Goal: Communication & Community: Ask a question

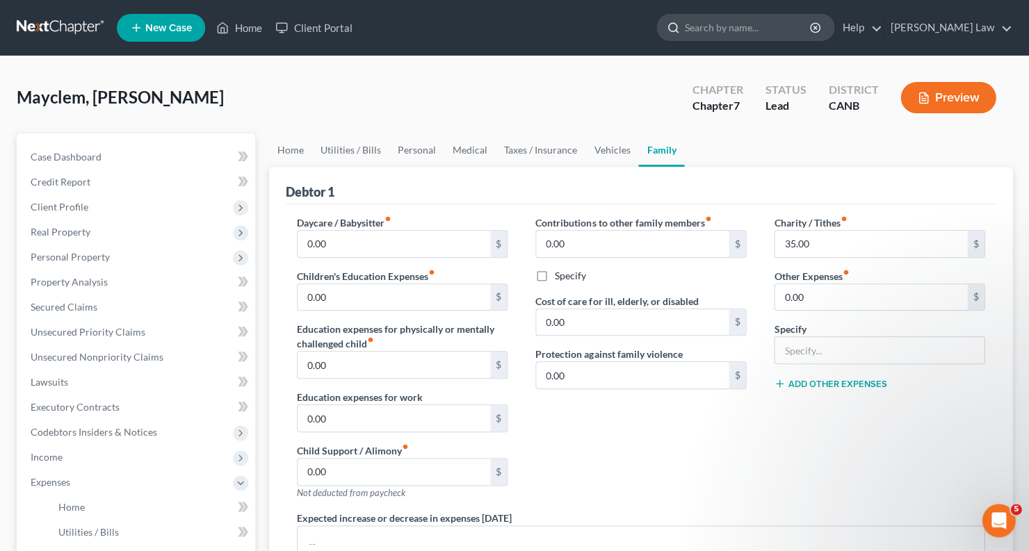
click at [781, 37] on input "search" at bounding box center [747, 28] width 127 height 26
type input "[PERSON_NAME]"
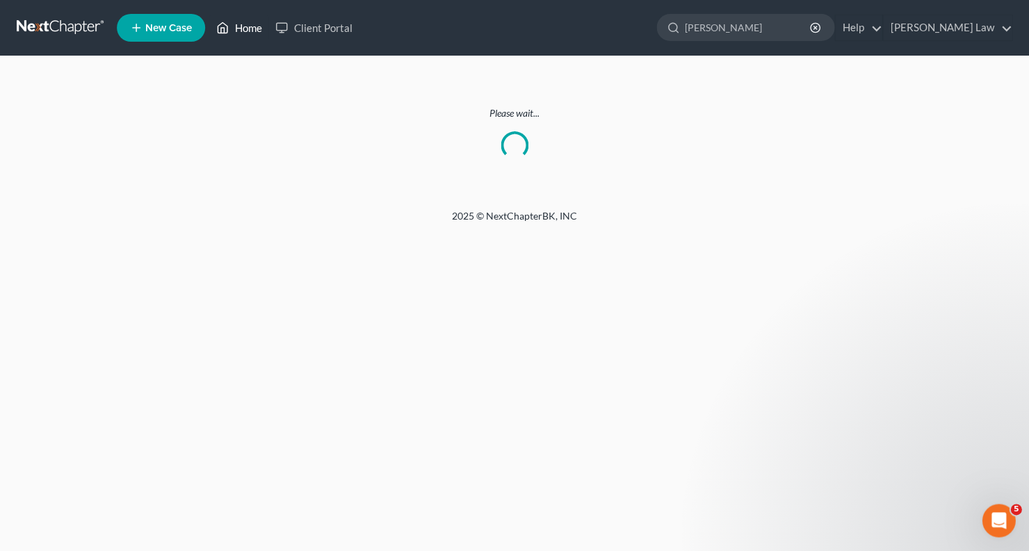
click at [232, 28] on link "Home" at bounding box center [238, 27] width 59 height 25
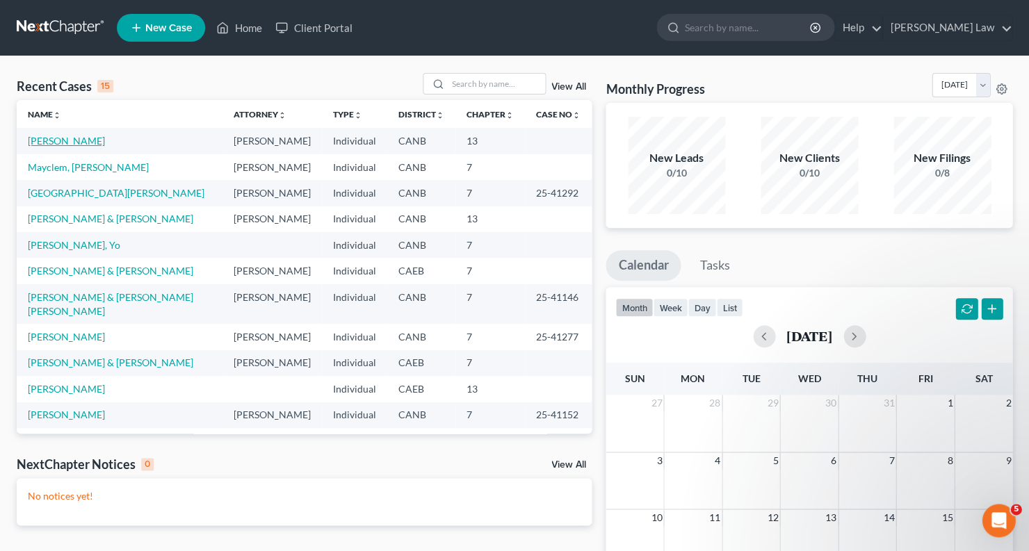
click at [70, 140] on link "[PERSON_NAME]" at bounding box center [66, 141] width 77 height 12
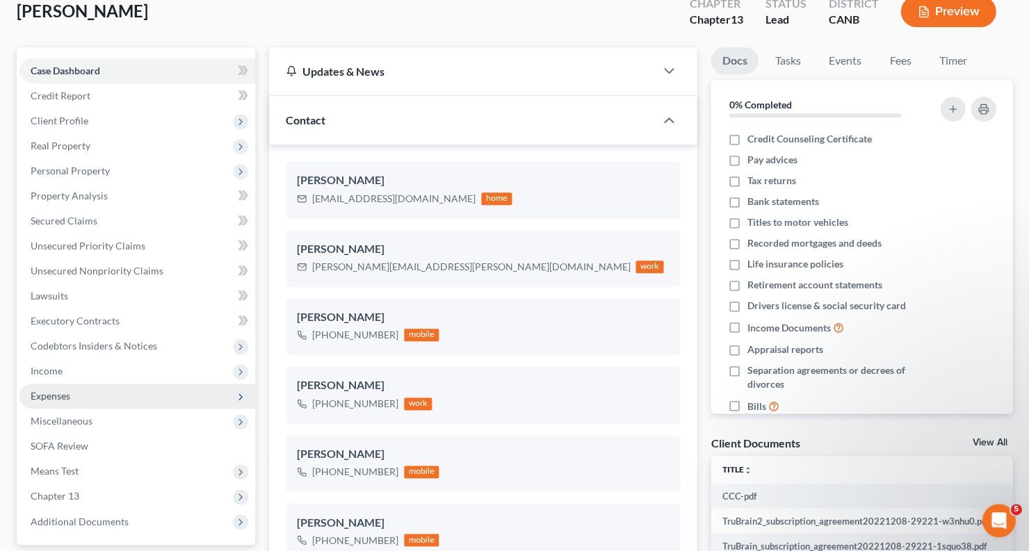
scroll to position [93, 0]
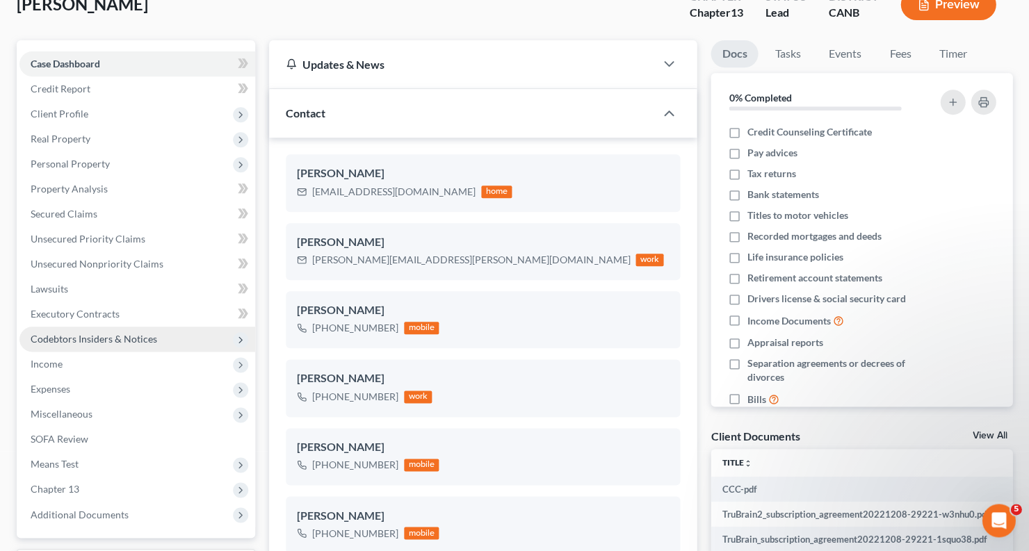
click at [96, 333] on span "Codebtors Insiders & Notices" at bounding box center [94, 339] width 127 height 12
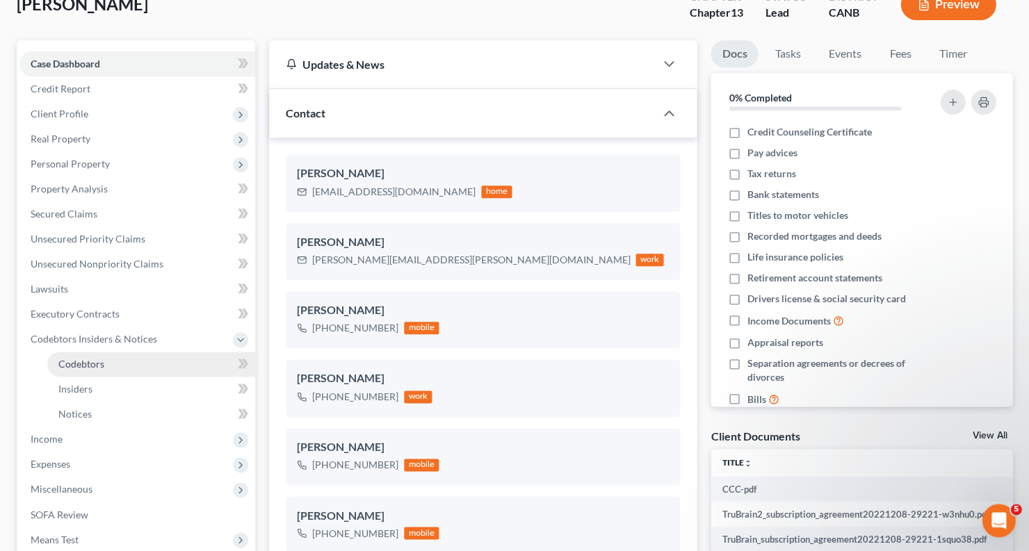
click at [92, 358] on span "Codebtors" at bounding box center [81, 364] width 46 height 12
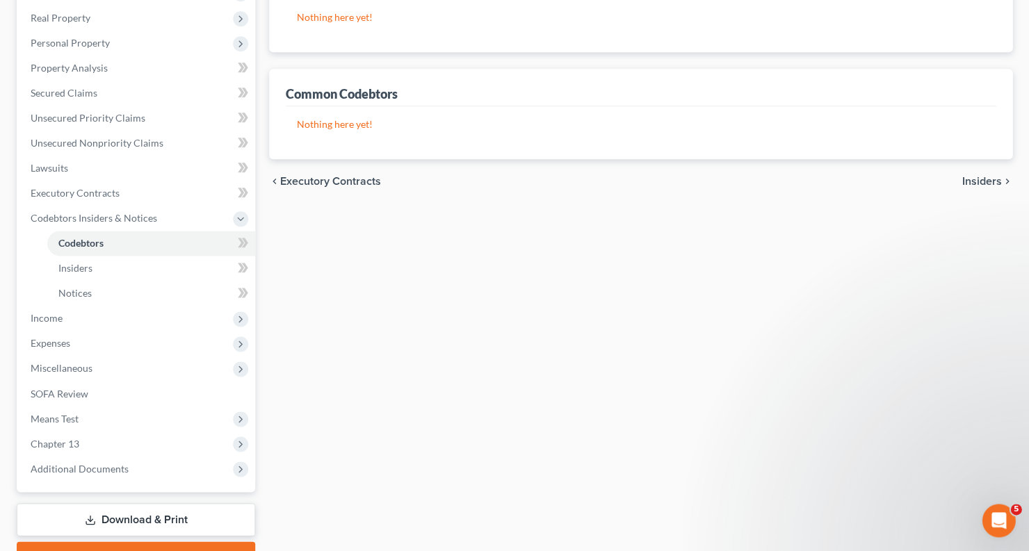
scroll to position [225, 0]
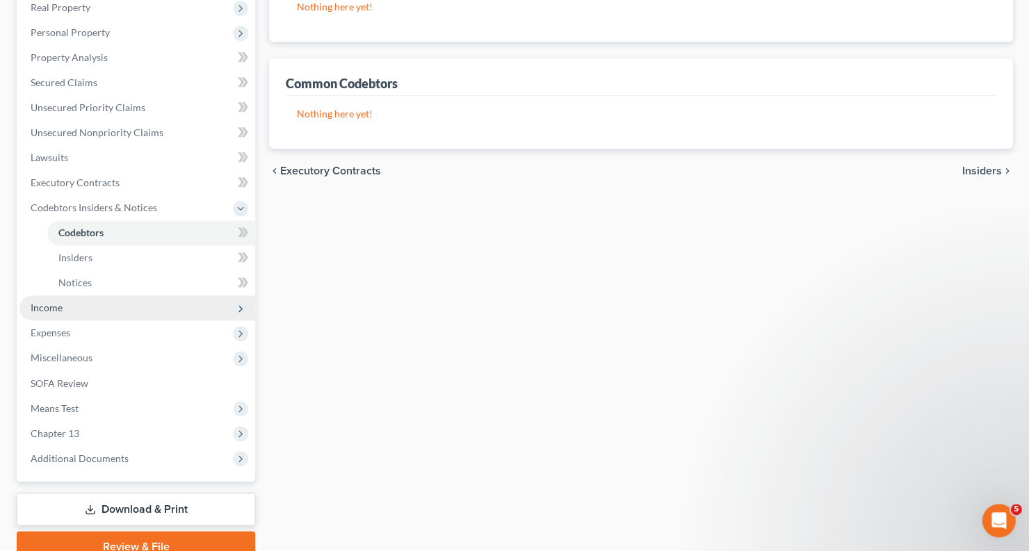
click at [148, 296] on span "Income" at bounding box center [137, 308] width 236 height 25
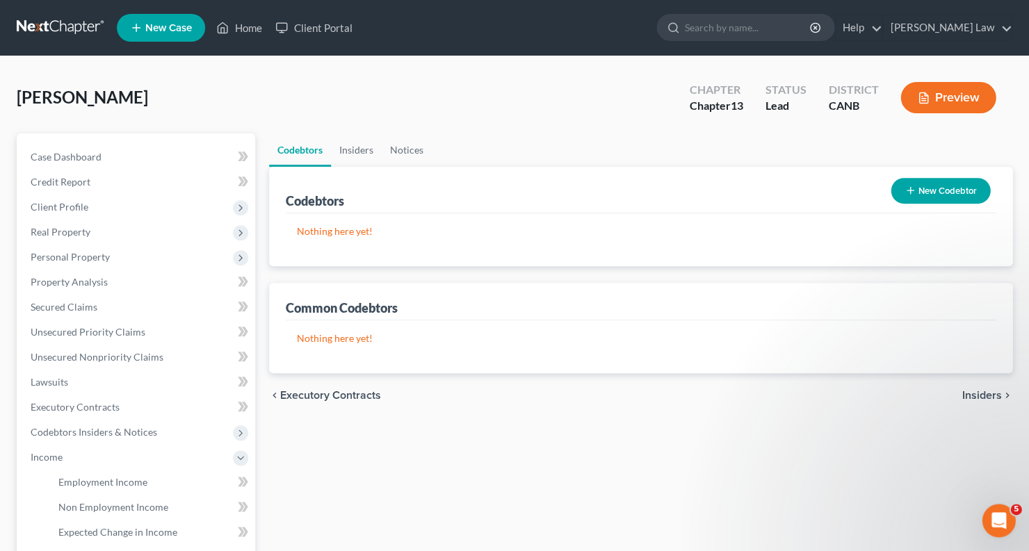
scroll to position [0, 0]
click at [960, 104] on button "Preview" at bounding box center [948, 97] width 95 height 31
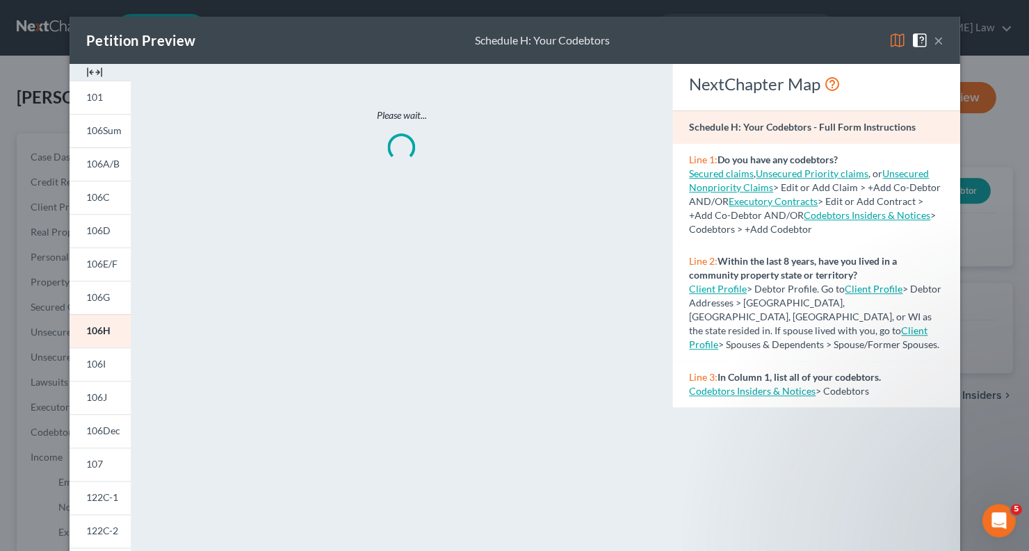
click at [893, 42] on img at bounding box center [897, 40] width 17 height 17
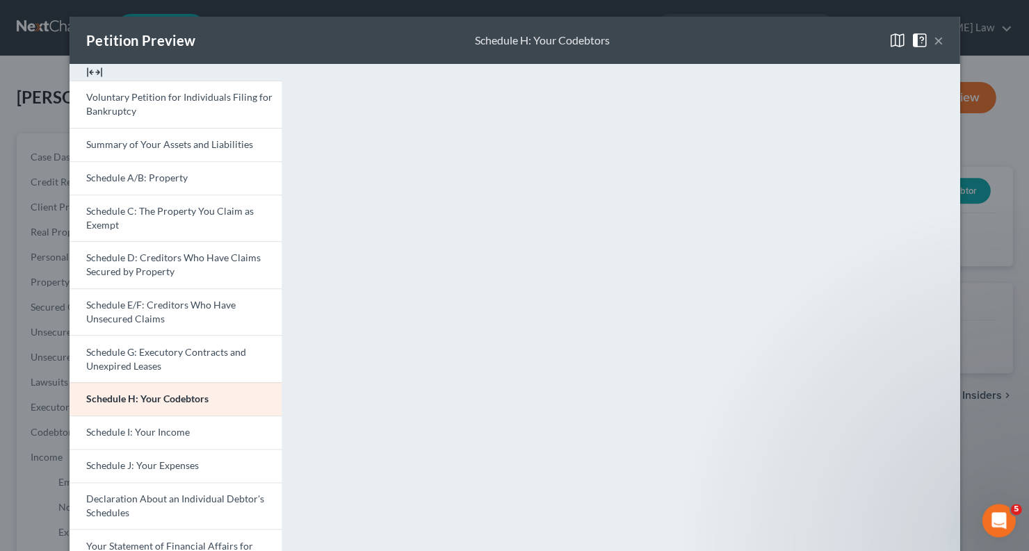
click at [941, 42] on button "×" at bounding box center [938, 40] width 10 height 17
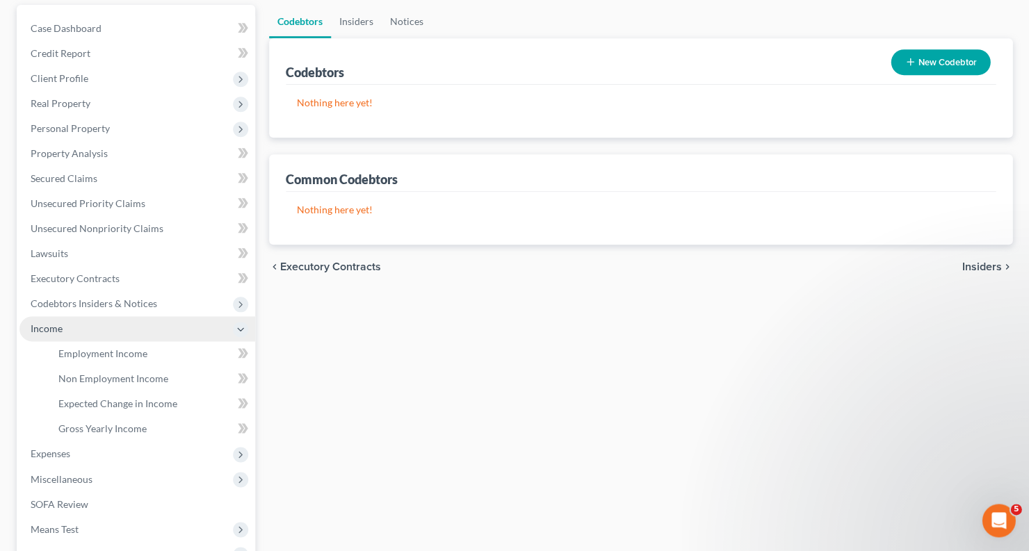
scroll to position [129, 0]
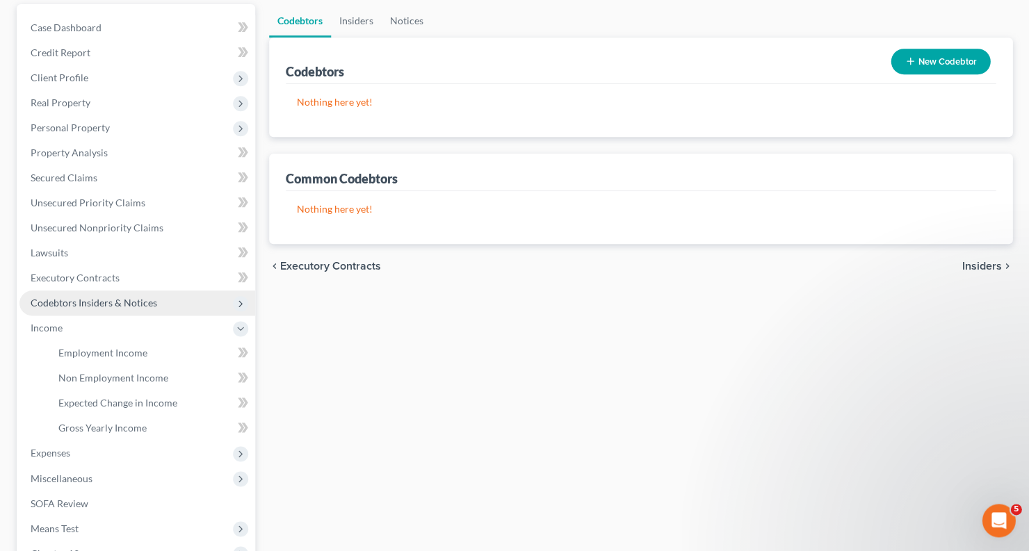
click at [119, 297] on span "Codebtors Insiders & Notices" at bounding box center [94, 303] width 127 height 12
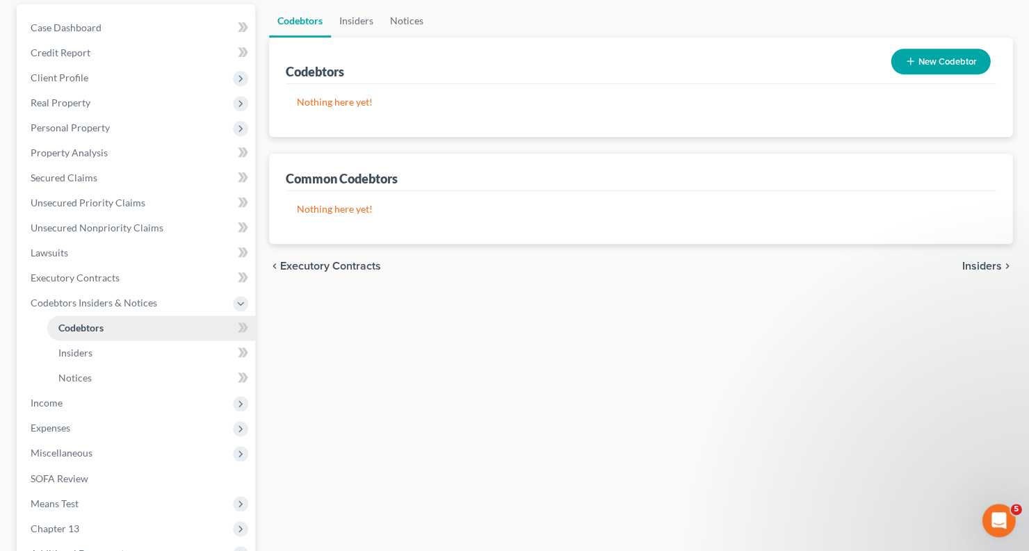
click at [112, 321] on link "Codebtors" at bounding box center [151, 328] width 208 height 25
click at [106, 341] on link "Insiders" at bounding box center [151, 353] width 208 height 25
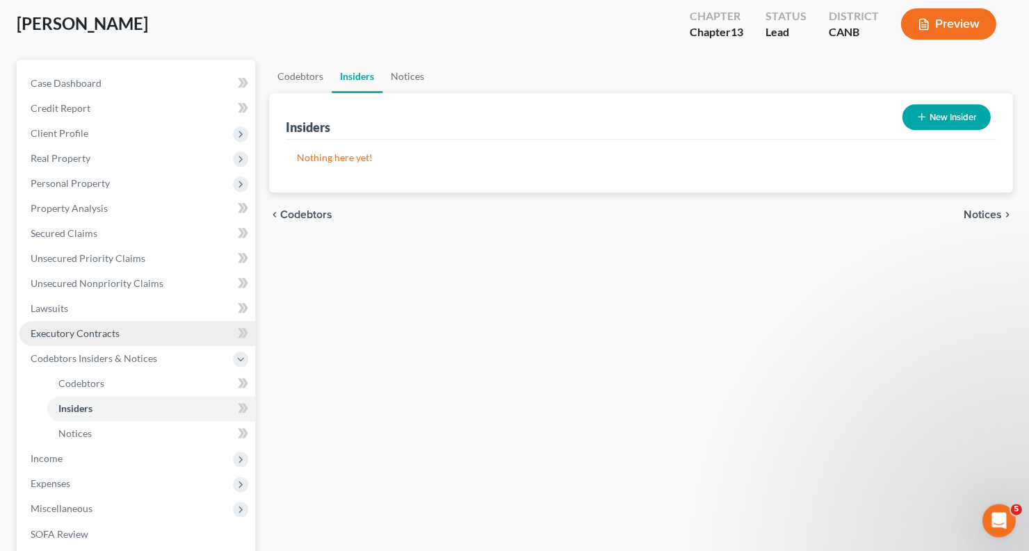
scroll to position [74, 0]
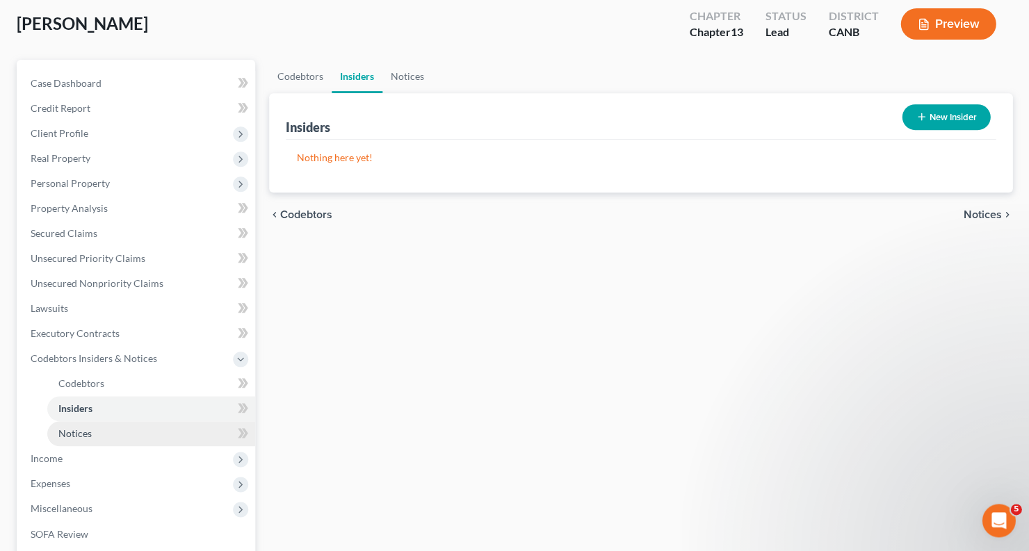
click at [100, 421] on link "Notices" at bounding box center [151, 433] width 208 height 25
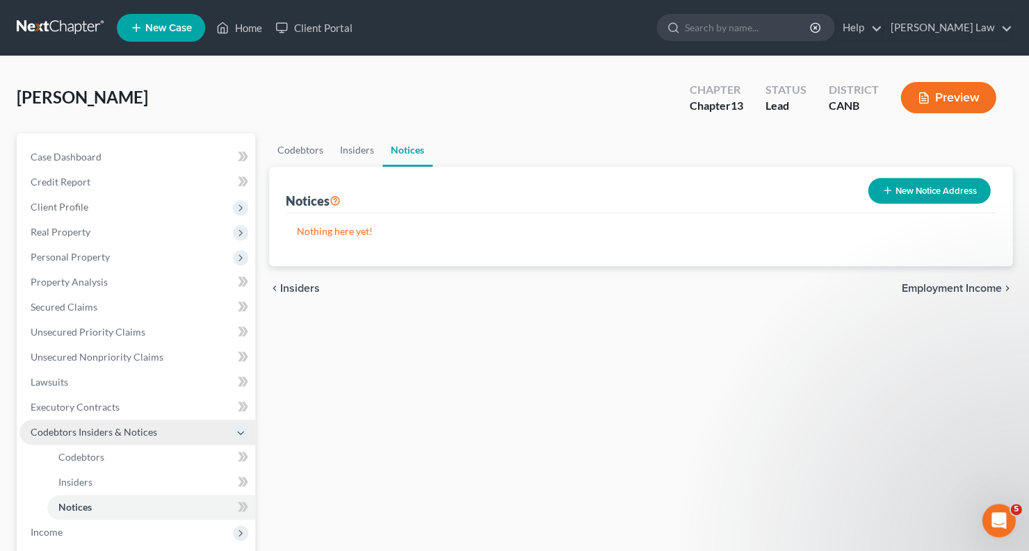
click at [134, 426] on span "Codebtors Insiders & Notices" at bounding box center [94, 432] width 127 height 12
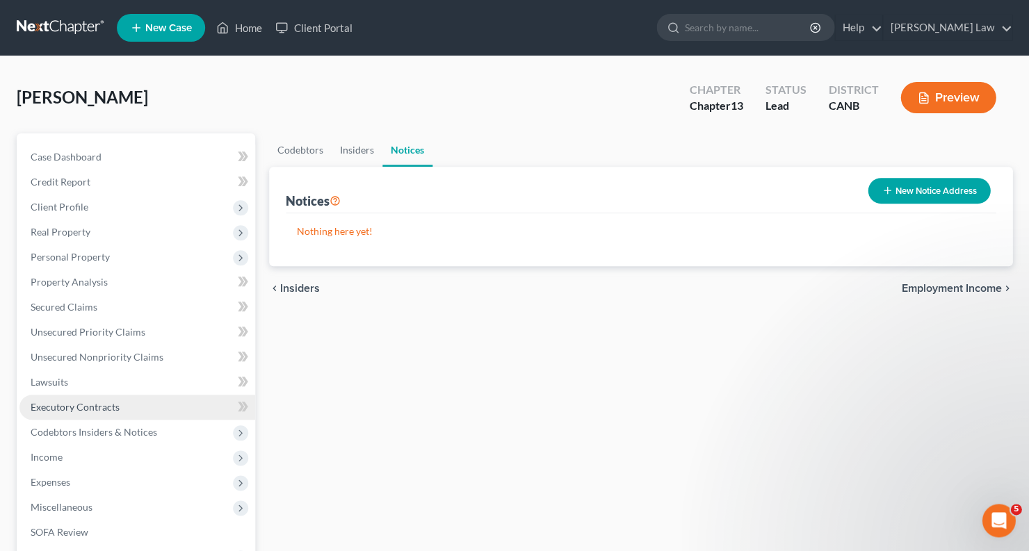
click at [134, 395] on link "Executory Contracts" at bounding box center [137, 407] width 236 height 25
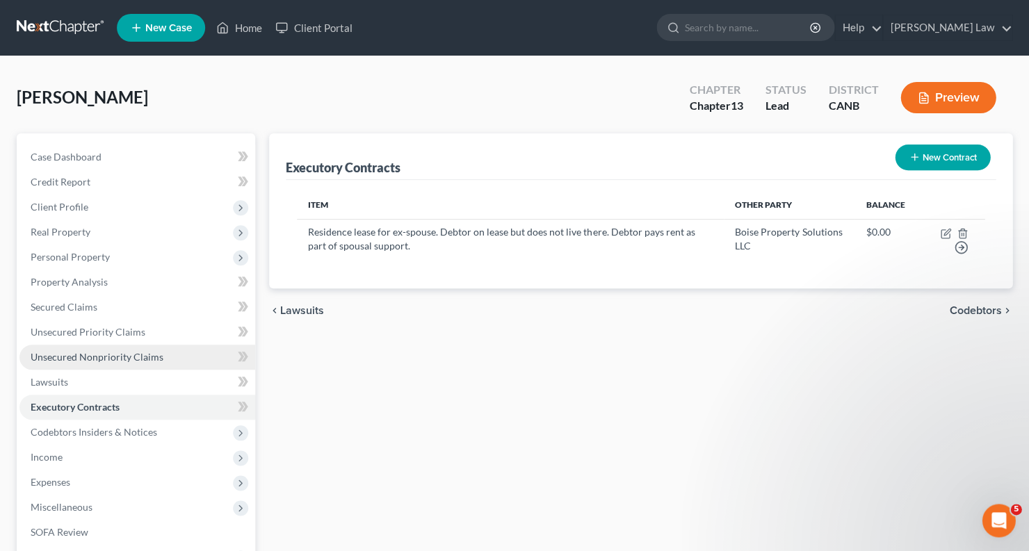
click at [141, 353] on span "Unsecured Nonpriority Claims" at bounding box center [97, 357] width 133 height 12
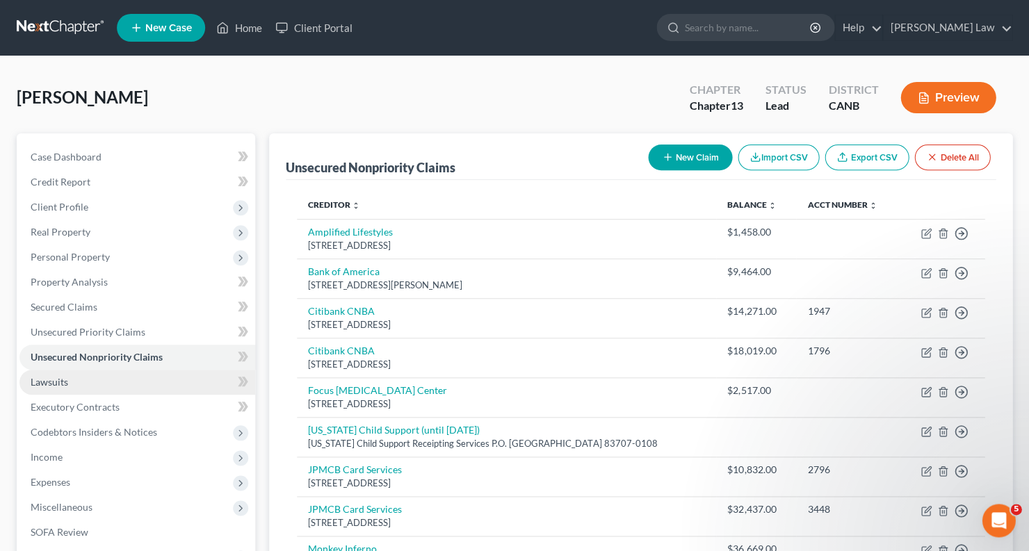
click at [139, 370] on link "Lawsuits" at bounding box center [137, 382] width 236 height 25
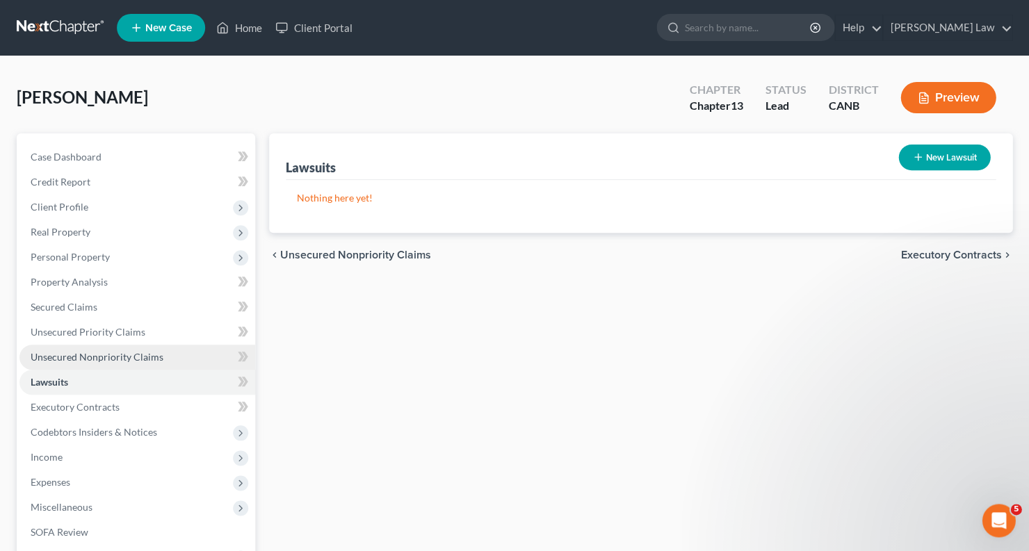
click at [145, 351] on span "Unsecured Nonpriority Claims" at bounding box center [97, 357] width 133 height 12
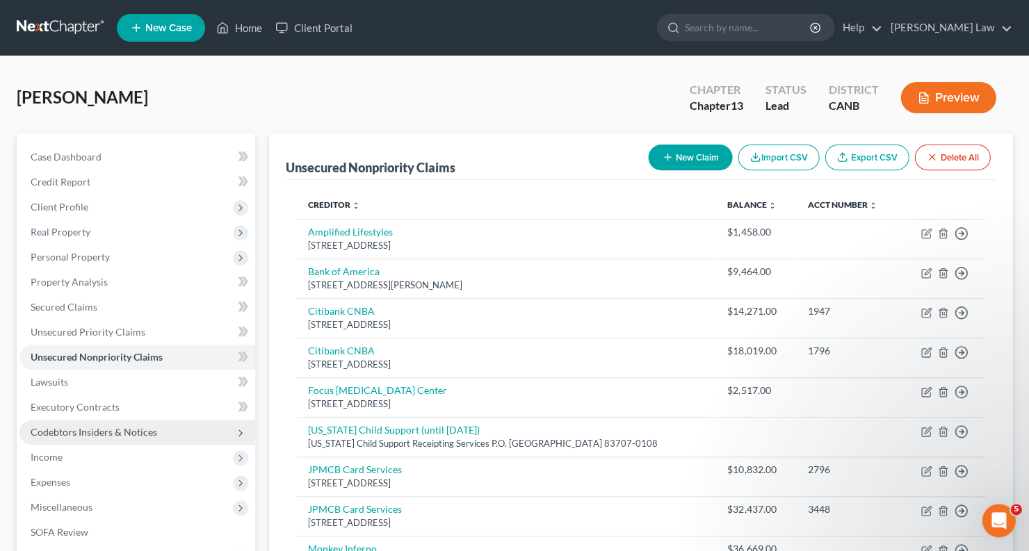
click at [82, 428] on span "Codebtors Insiders & Notices" at bounding box center [94, 432] width 127 height 12
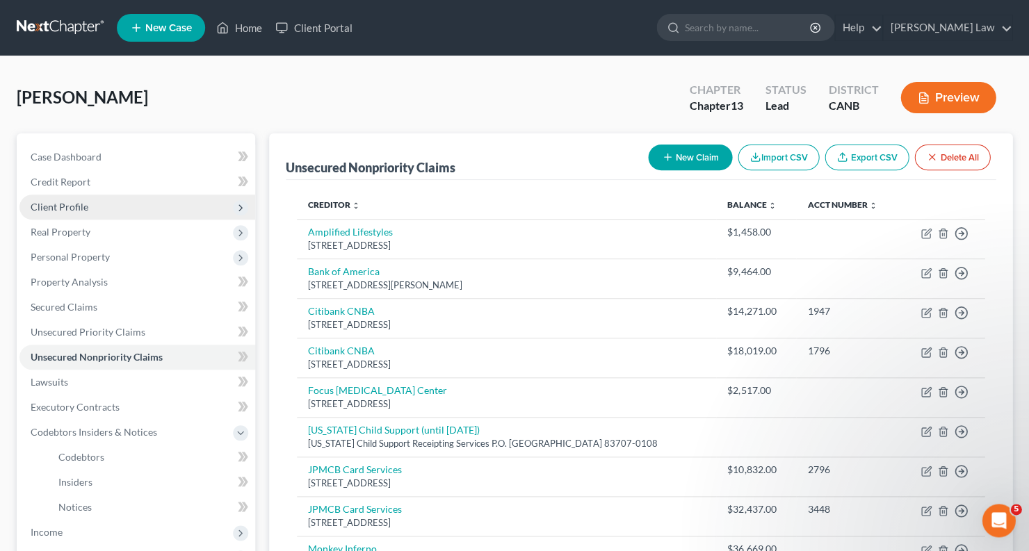
click at [105, 202] on span "Client Profile" at bounding box center [137, 207] width 236 height 25
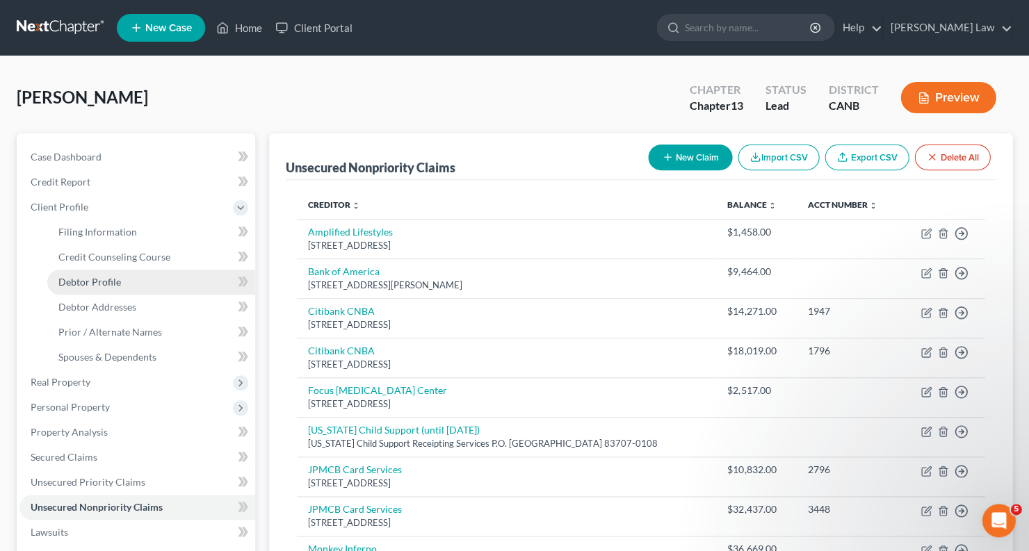
click at [102, 276] on span "Debtor Profile" at bounding box center [89, 282] width 63 height 12
select select "3"
select select "0"
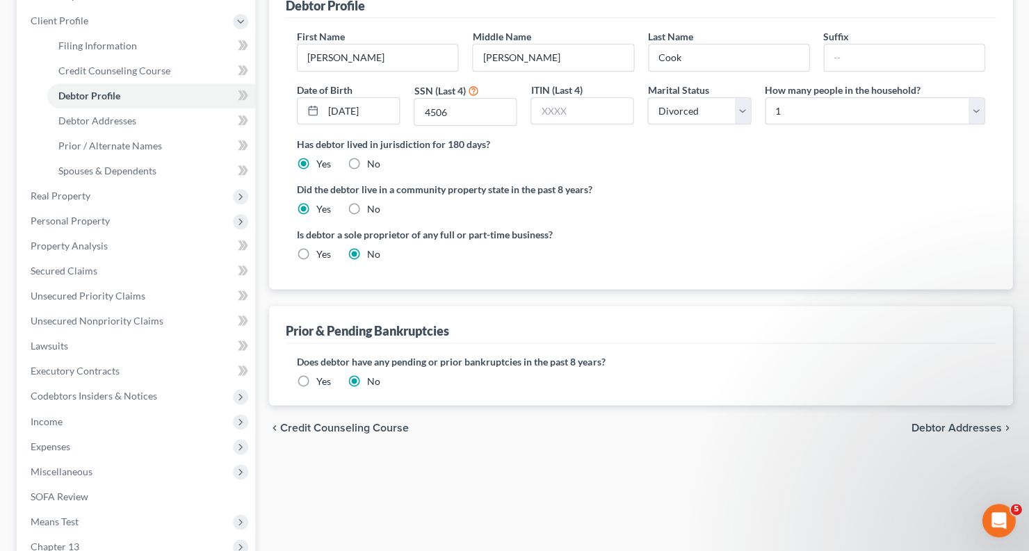
scroll to position [185, 0]
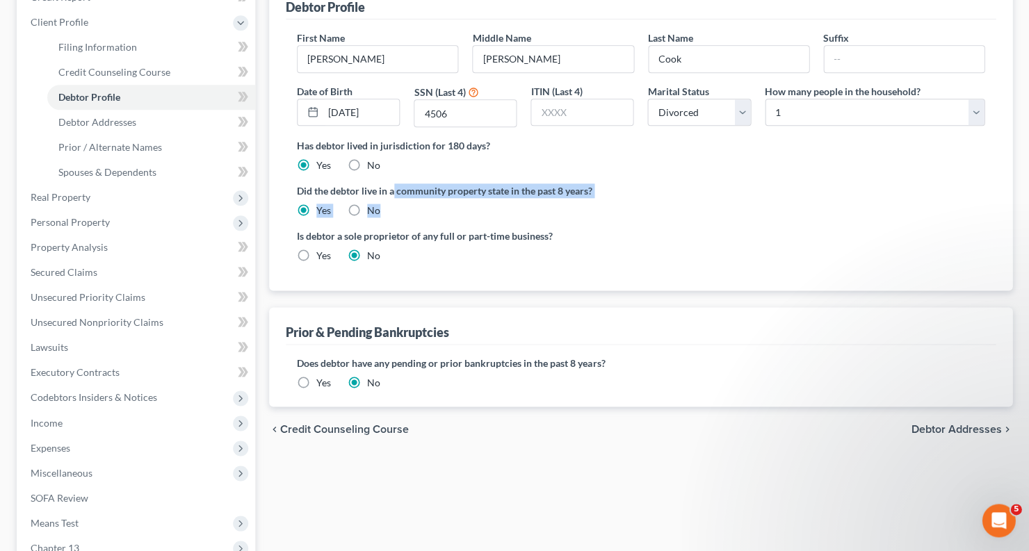
drag, startPoint x: 394, startPoint y: 188, endPoint x: 467, endPoint y: 204, distance: 75.4
click at [468, 205] on div "Did the debtor live in a community property state in the past 8 years? Yes No" at bounding box center [641, 201] width 688 height 34
click at [423, 211] on div "Did the debtor live in a community property state in the past 8 years? Yes No" at bounding box center [641, 201] width 688 height 34
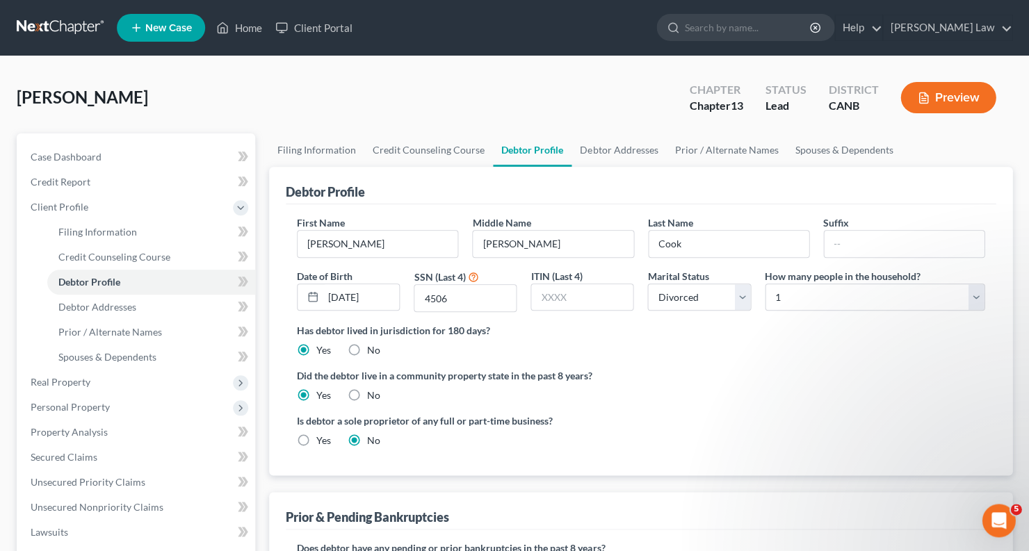
scroll to position [0, 0]
click at [818, 145] on link "Spouses & Dependents" at bounding box center [844, 150] width 115 height 33
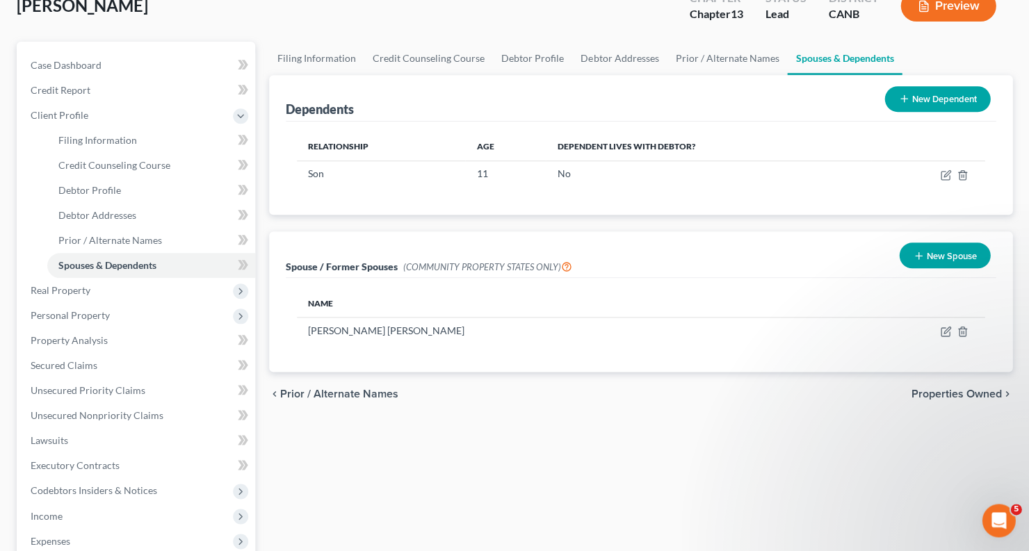
scroll to position [93, 0]
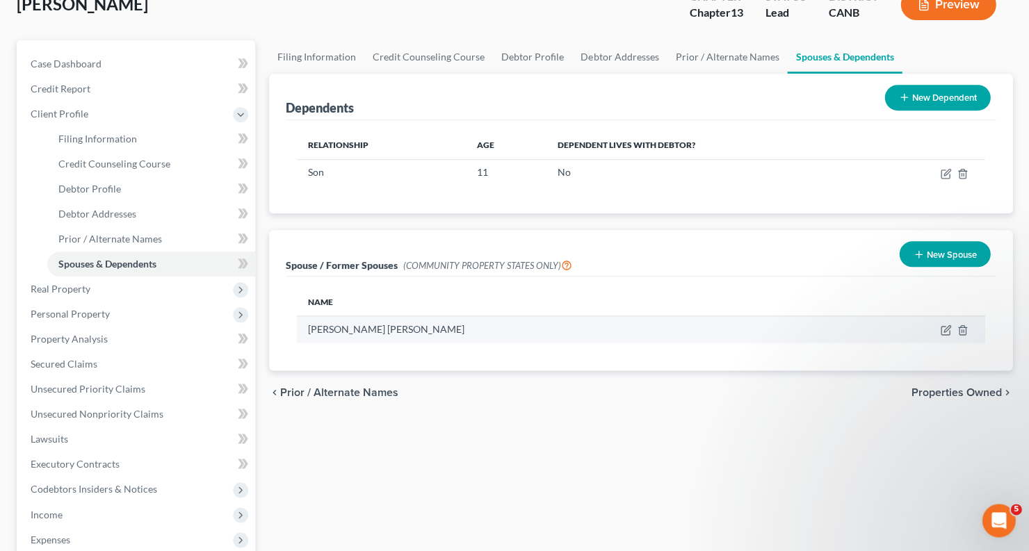
click at [938, 329] on td at bounding box center [902, 329] width 163 height 26
click at [944, 328] on icon "button" at bounding box center [947, 329] width 6 height 6
select select "3"
select select "13"
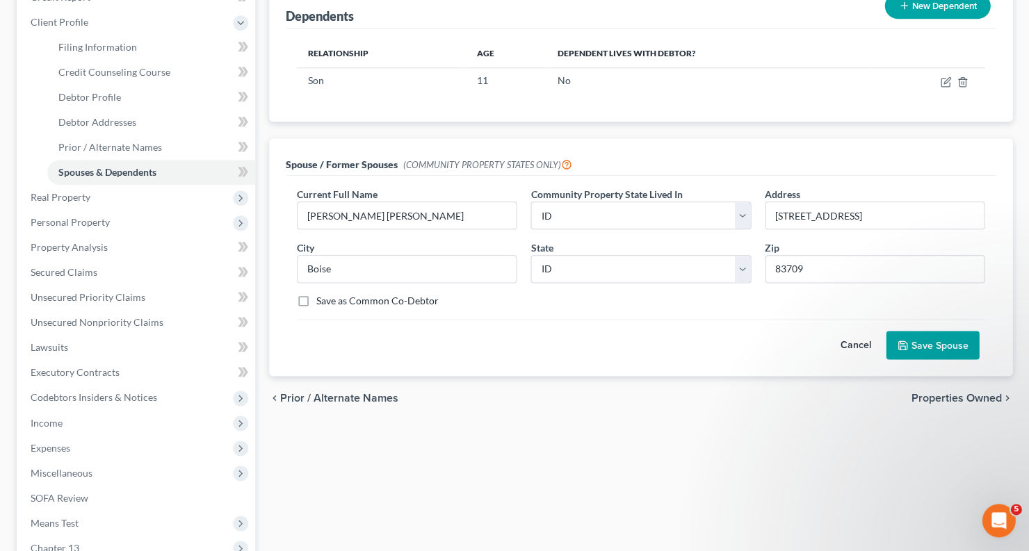
scroll to position [189, 0]
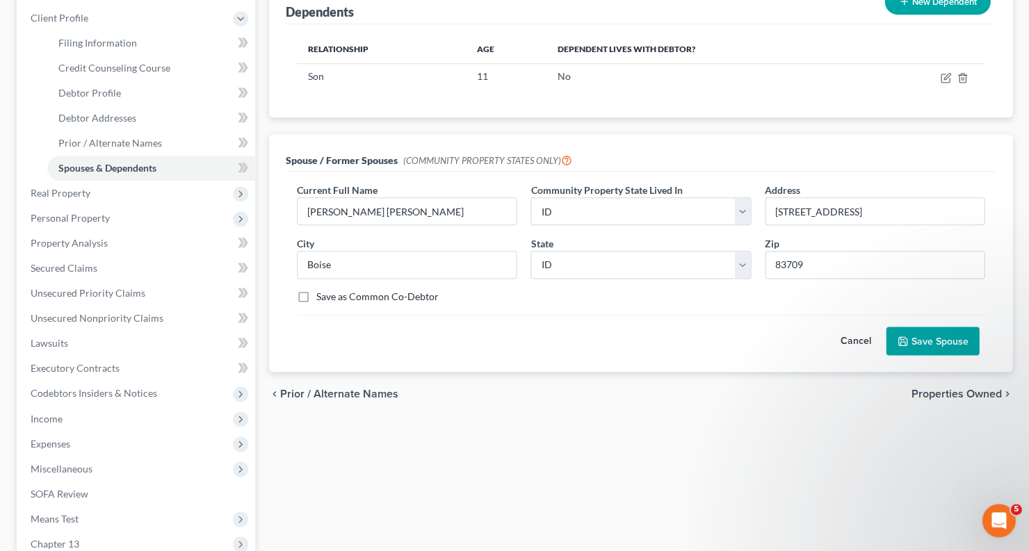
click at [316, 295] on label "Save as Common Co-Debtor" at bounding box center [377, 297] width 122 height 14
click at [322, 295] on input "Save as Common Co-Debtor" at bounding box center [326, 294] width 9 height 9
checkbox input "true"
click at [946, 335] on button "Save Spouse" at bounding box center [932, 341] width 93 height 29
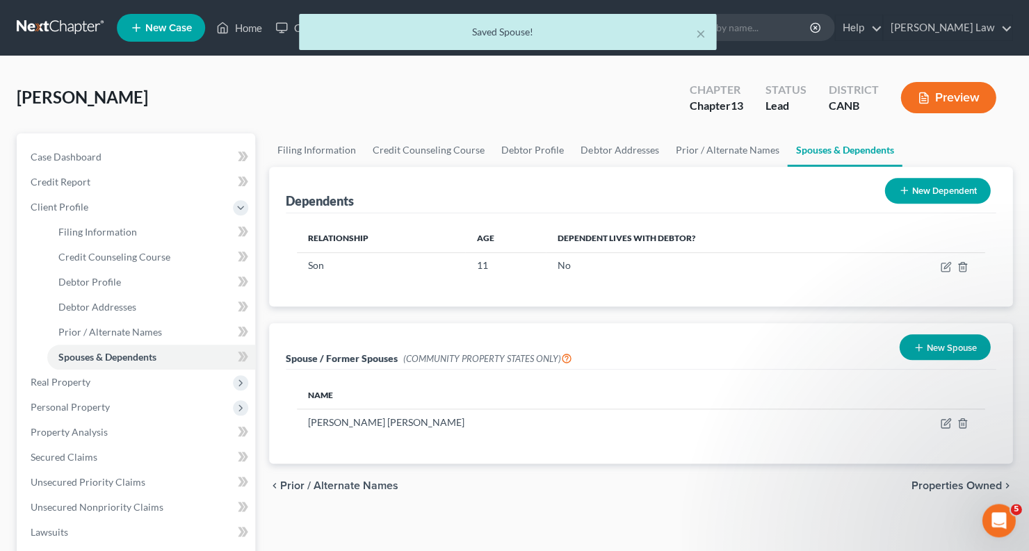
scroll to position [0, 0]
click at [93, 276] on span "Debtor Profile" at bounding box center [89, 282] width 63 height 12
select select "3"
select select "0"
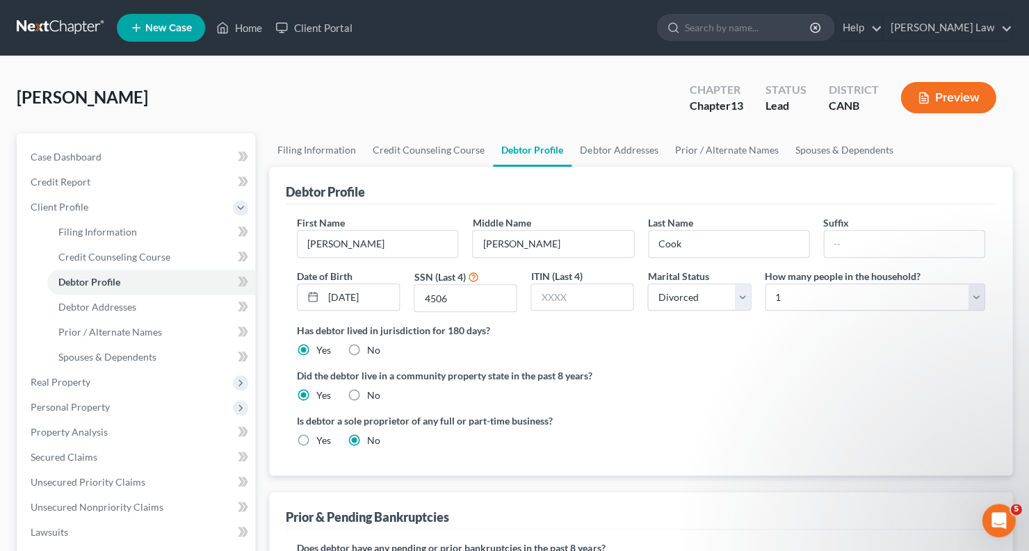
click at [946, 106] on button "Preview" at bounding box center [948, 97] width 95 height 31
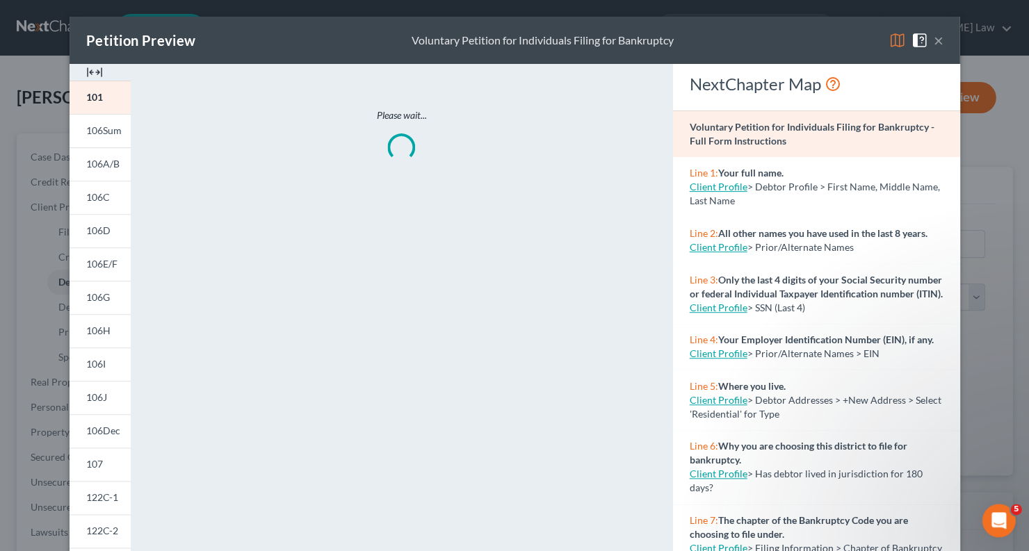
click at [894, 35] on img at bounding box center [897, 40] width 17 height 17
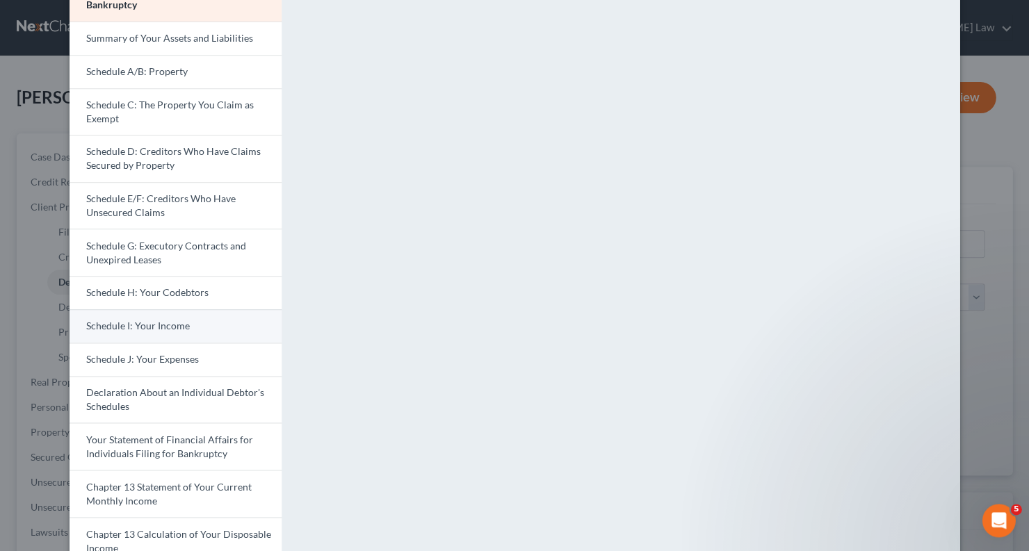
scroll to position [115, 0]
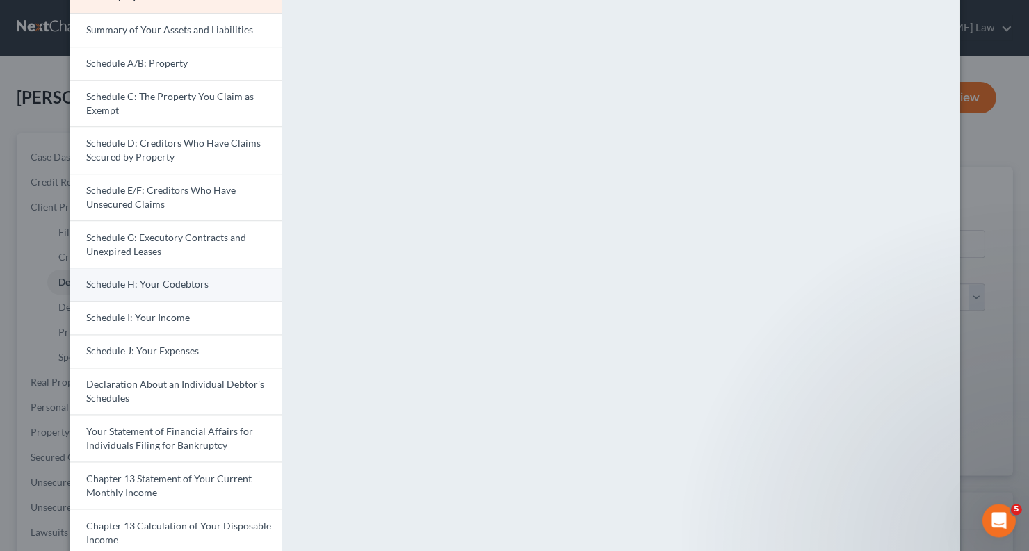
click at [167, 278] on span "Schedule H: Your Codebtors" at bounding box center [147, 284] width 122 height 12
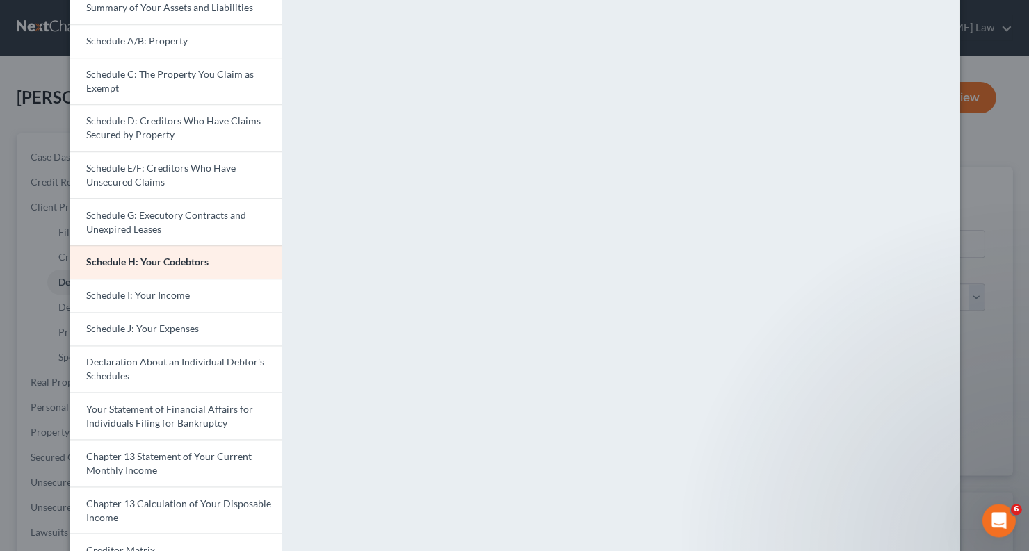
scroll to position [0, 0]
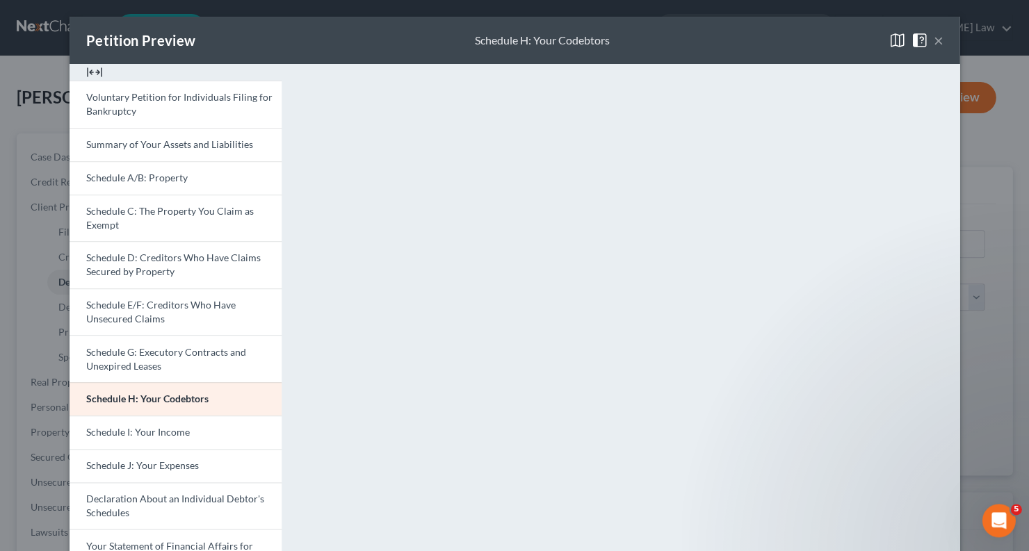
click at [936, 43] on button "×" at bounding box center [938, 40] width 10 height 17
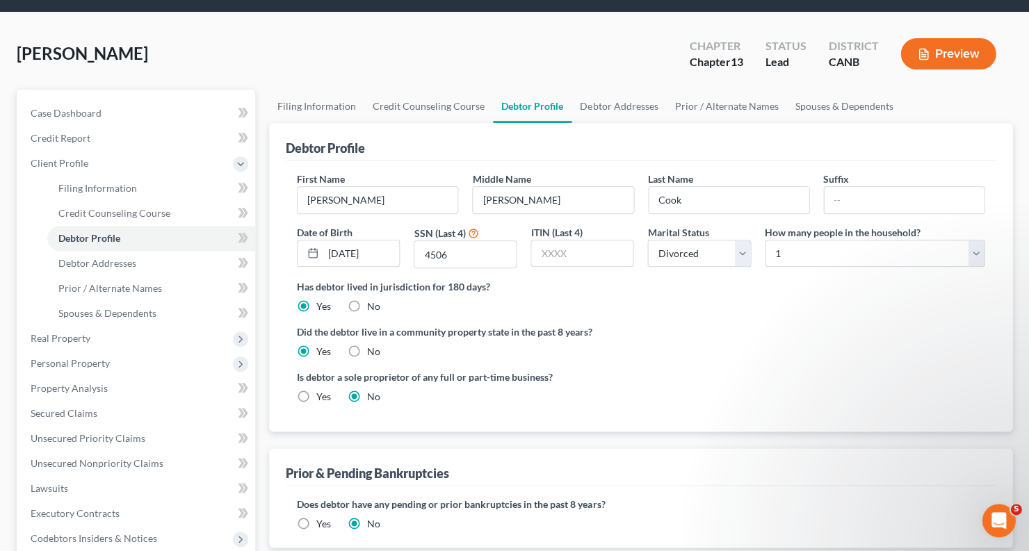
scroll to position [47, 0]
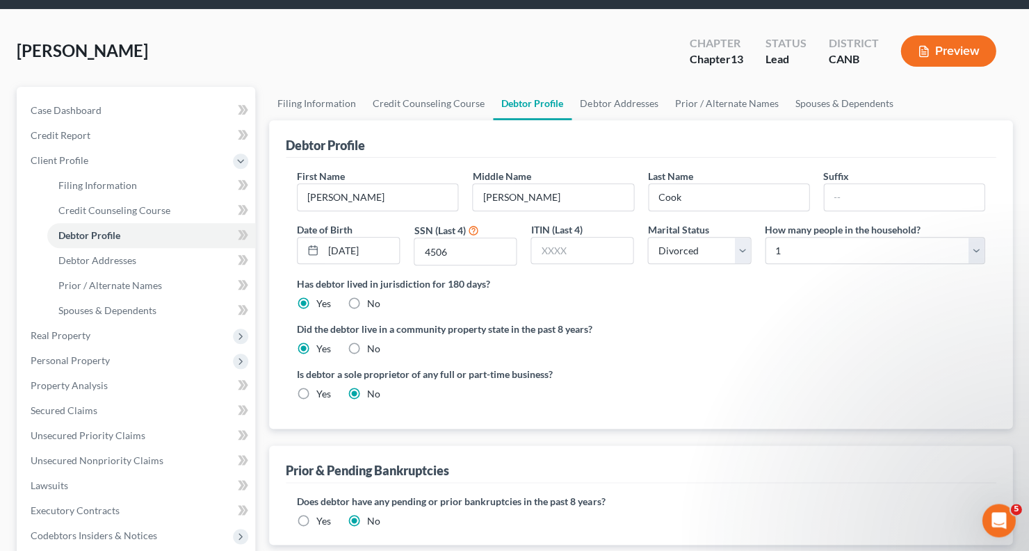
click at [932, 45] on button "Preview" at bounding box center [948, 50] width 95 height 31
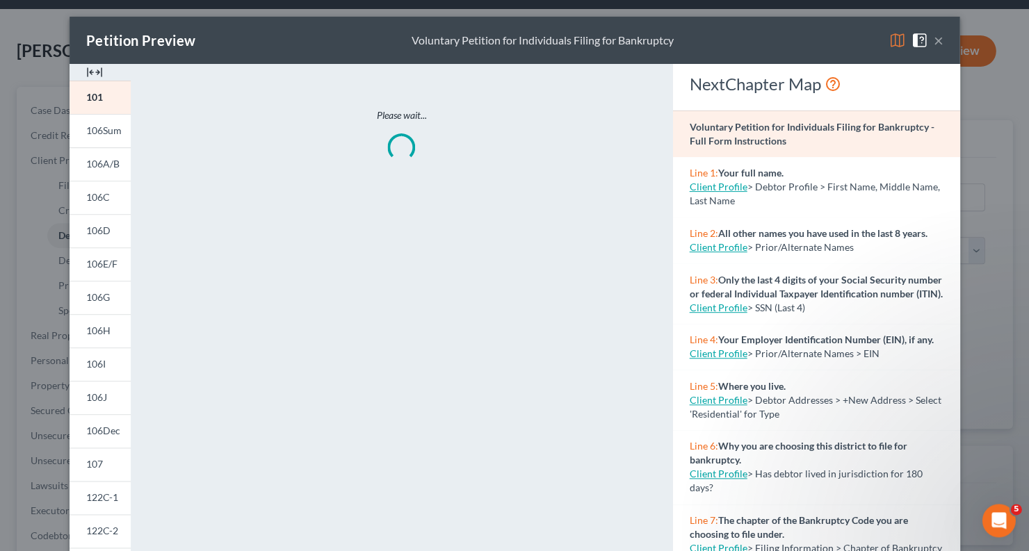
click at [892, 44] on img at bounding box center [897, 40] width 17 height 17
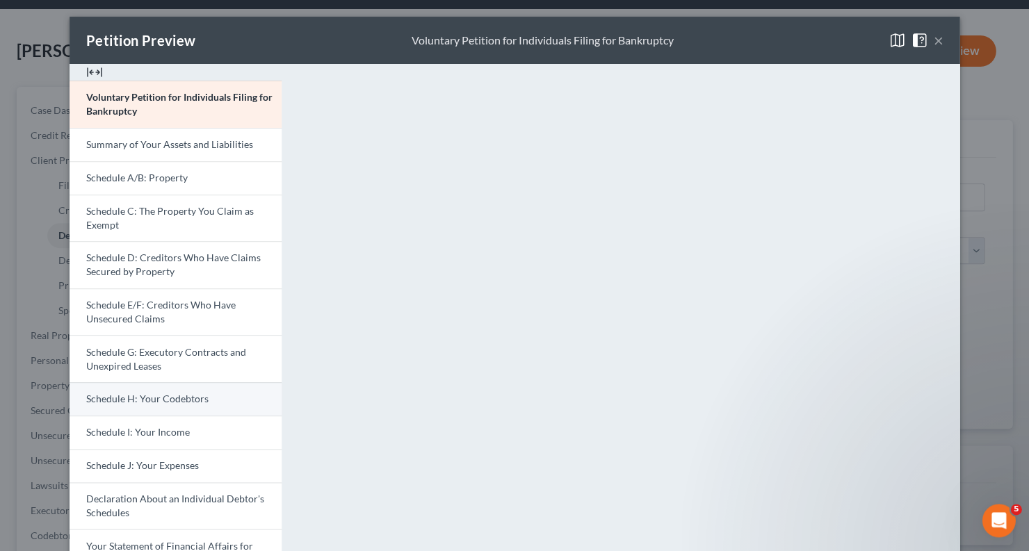
click at [207, 389] on link "Schedule H: Your Codebtors" at bounding box center [176, 398] width 212 height 33
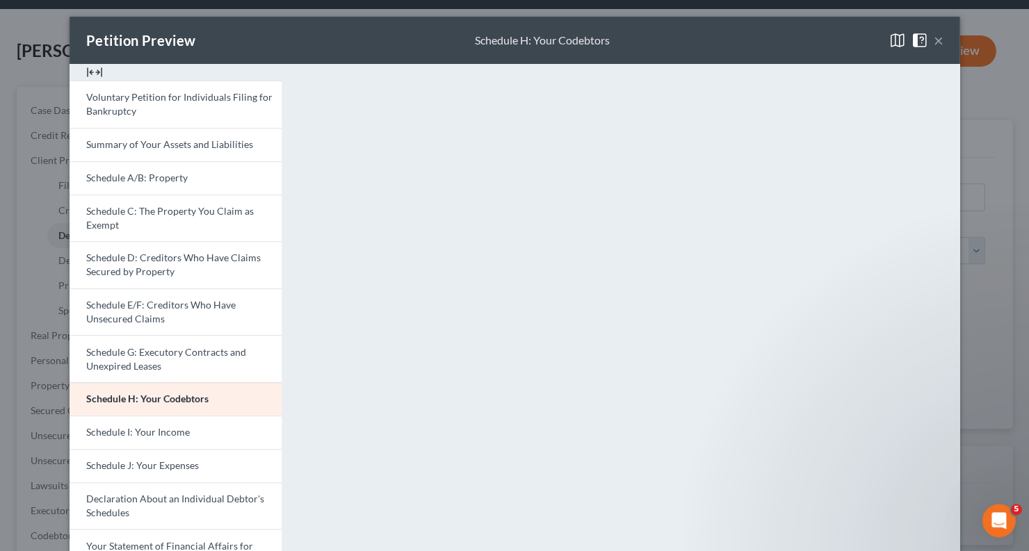
scroll to position [0, 0]
click at [939, 37] on button "×" at bounding box center [938, 40] width 10 height 17
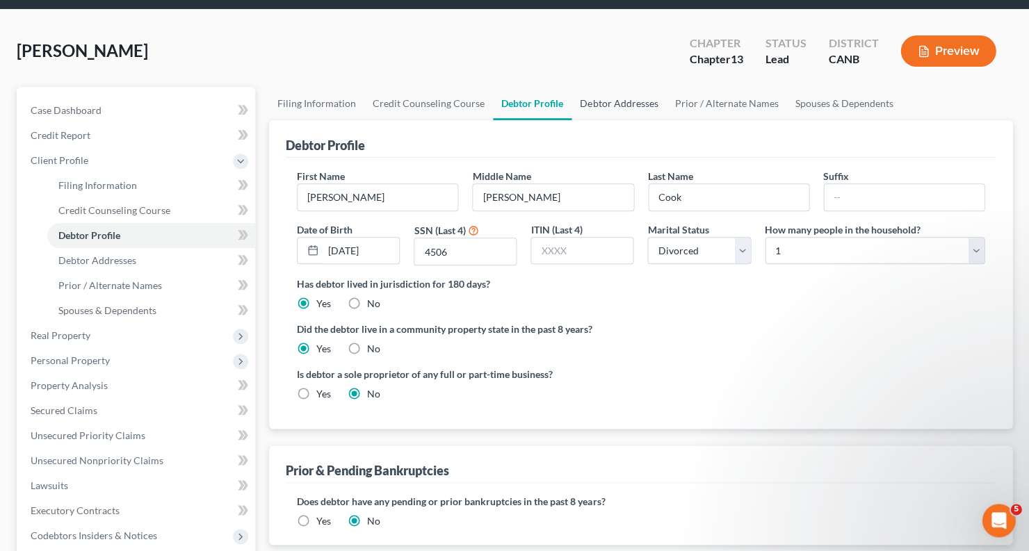
click at [629, 104] on link "Debtor Addresses" at bounding box center [619, 103] width 95 height 33
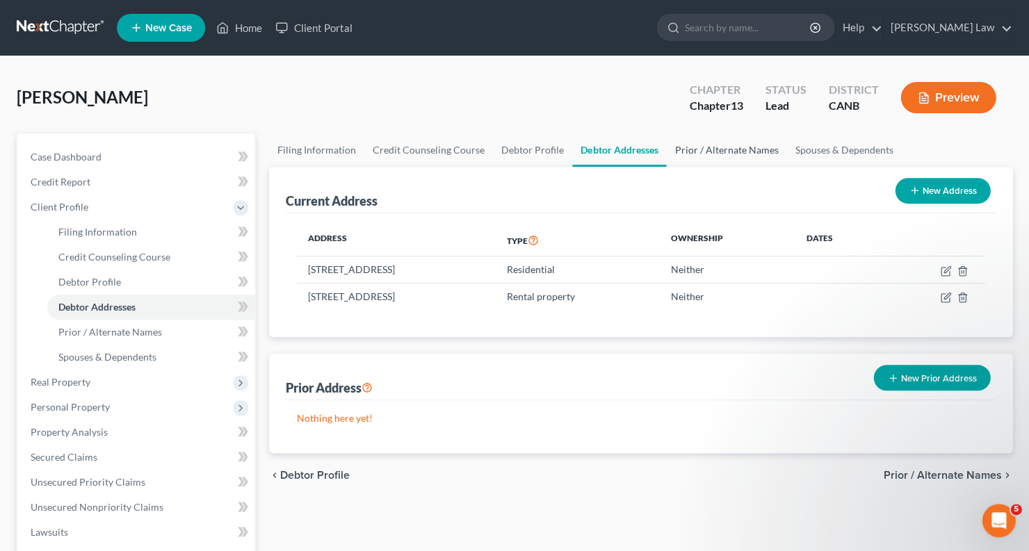
click at [724, 154] on link "Prior / Alternate Names" at bounding box center [726, 150] width 120 height 33
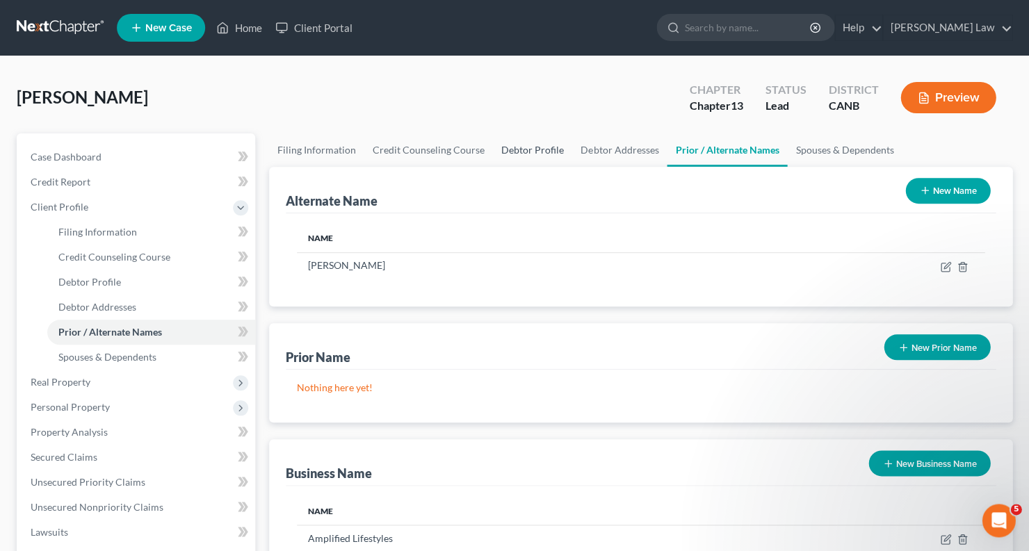
click at [527, 150] on link "Debtor Profile" at bounding box center [532, 150] width 79 height 33
select select "3"
select select "0"
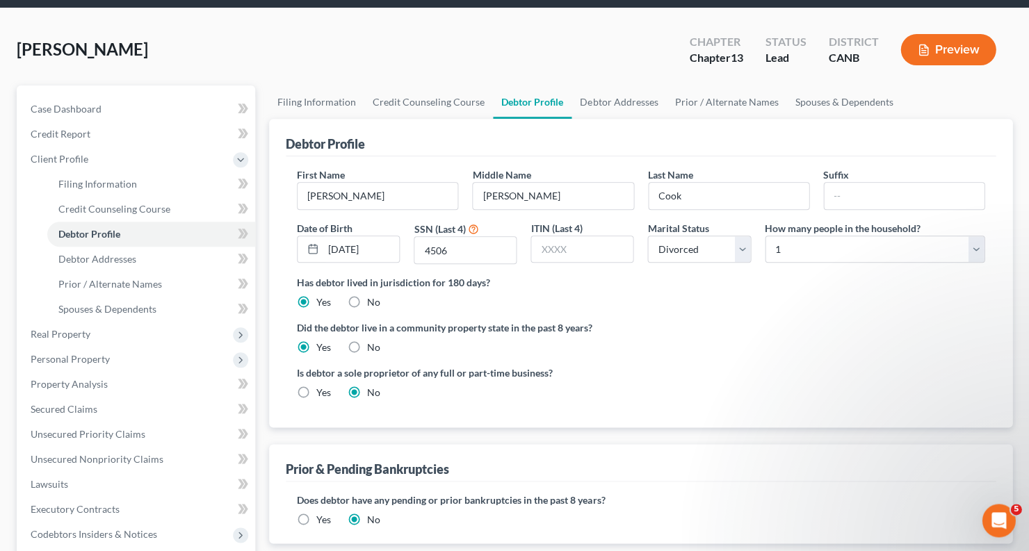
scroll to position [53, 0]
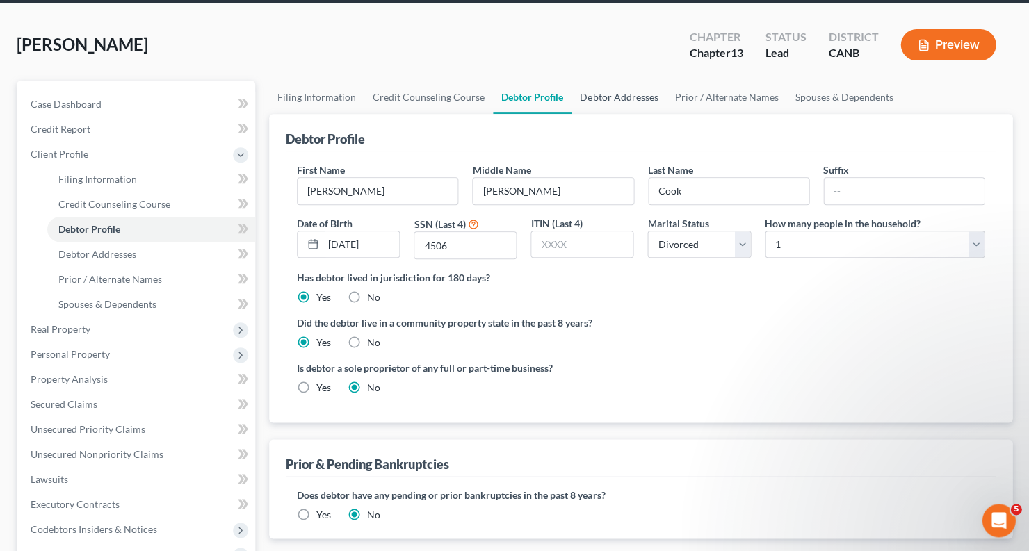
click at [594, 92] on link "Debtor Addresses" at bounding box center [619, 97] width 95 height 33
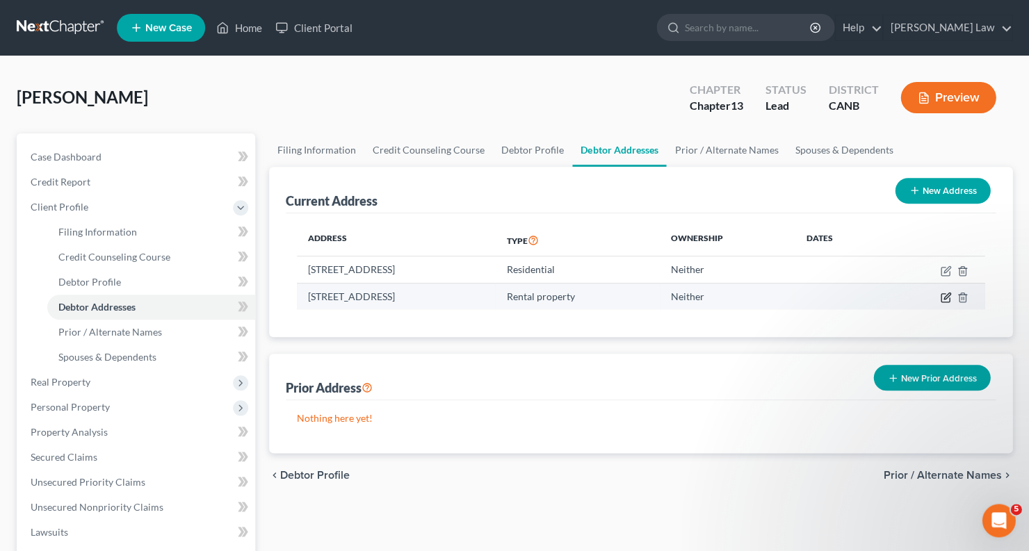
click at [940, 296] on icon "button" at bounding box center [945, 297] width 11 height 11
select select "13"
select select "1"
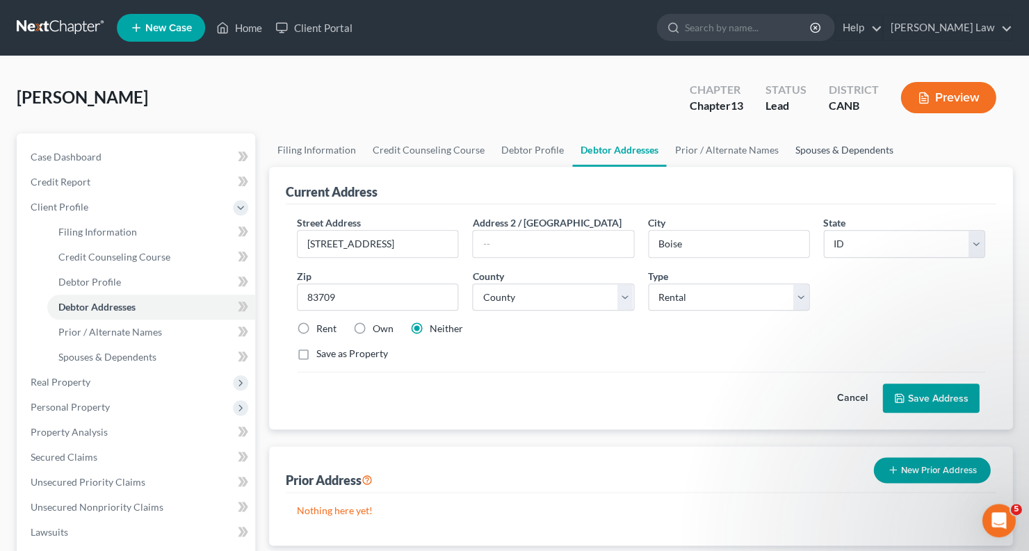
click at [829, 152] on link "Spouses & Dependents" at bounding box center [844, 150] width 115 height 33
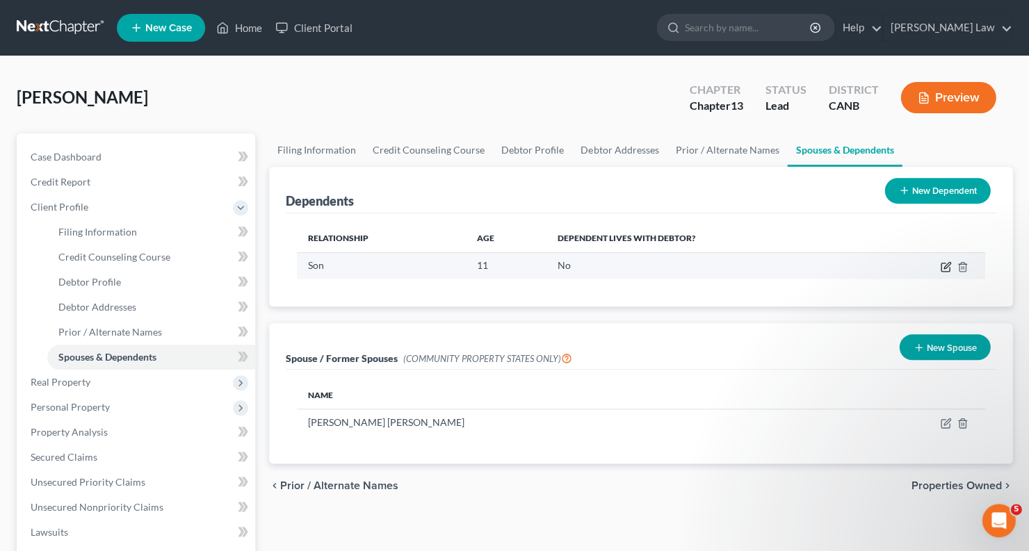
click at [941, 266] on icon "button" at bounding box center [945, 268] width 8 height 8
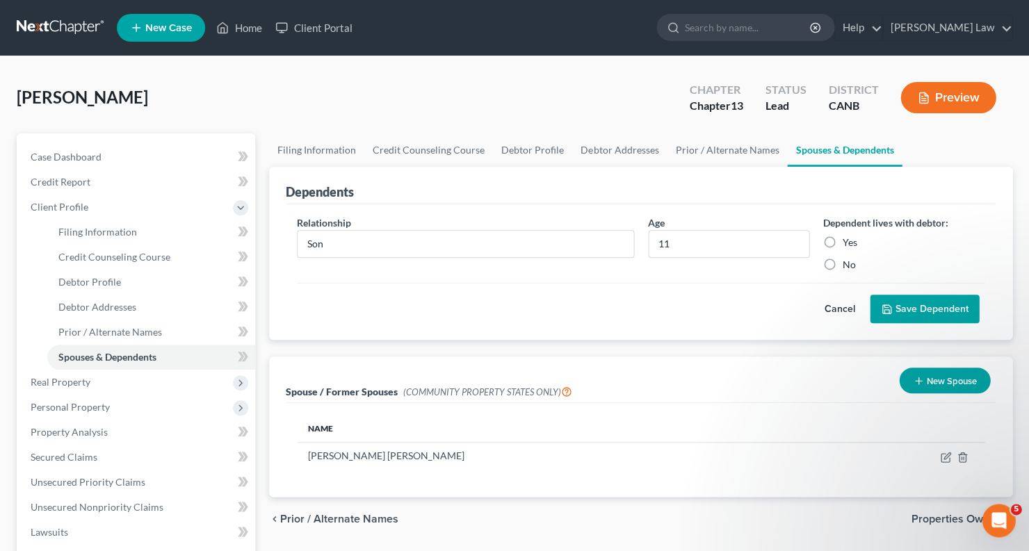
click at [843, 239] on label "Yes" at bounding box center [850, 243] width 15 height 14
click at [848, 239] on input "Yes" at bounding box center [852, 240] width 9 height 9
radio input "true"
click at [837, 232] on div "Dependent lives with debtor: Yes No" at bounding box center [903, 244] width 175 height 56
click at [843, 236] on label "Yes" at bounding box center [850, 243] width 15 height 14
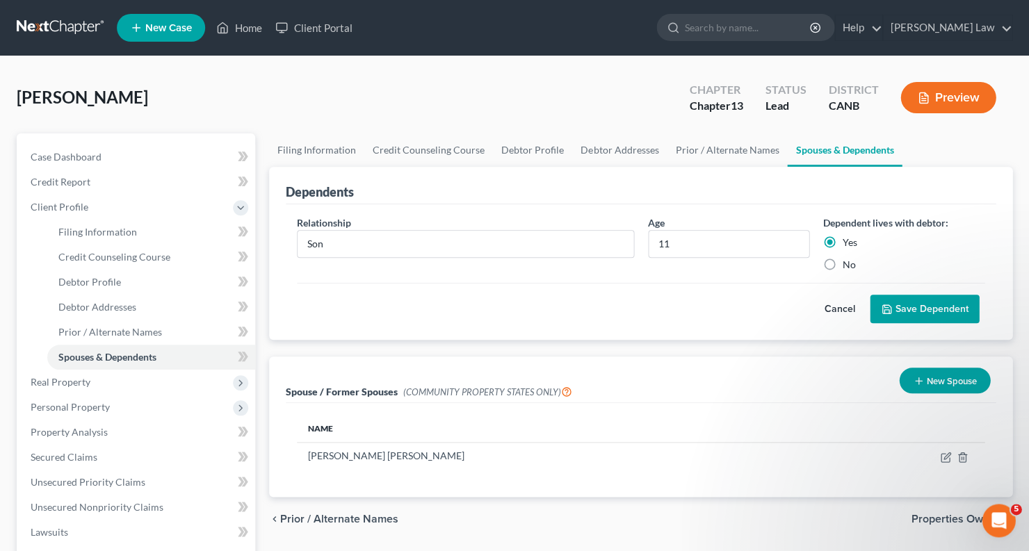
click at [848, 236] on input "Yes" at bounding box center [852, 240] width 9 height 9
click at [843, 240] on label "Yes" at bounding box center [850, 243] width 15 height 14
click at [848, 240] on input "Yes" at bounding box center [852, 240] width 9 height 9
click at [843, 259] on label "No" at bounding box center [849, 265] width 13 height 14
click at [848, 259] on input "No" at bounding box center [852, 262] width 9 height 9
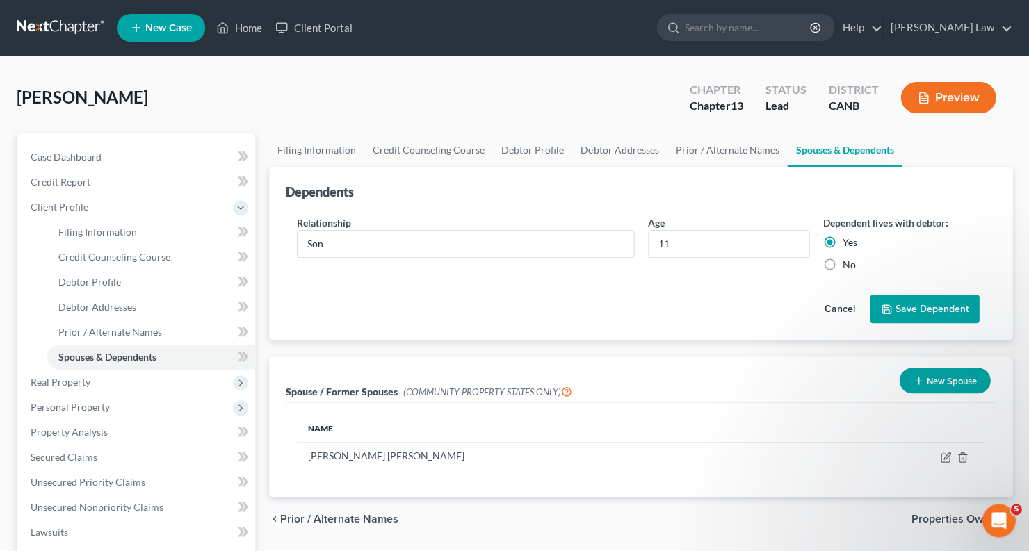
radio input "true"
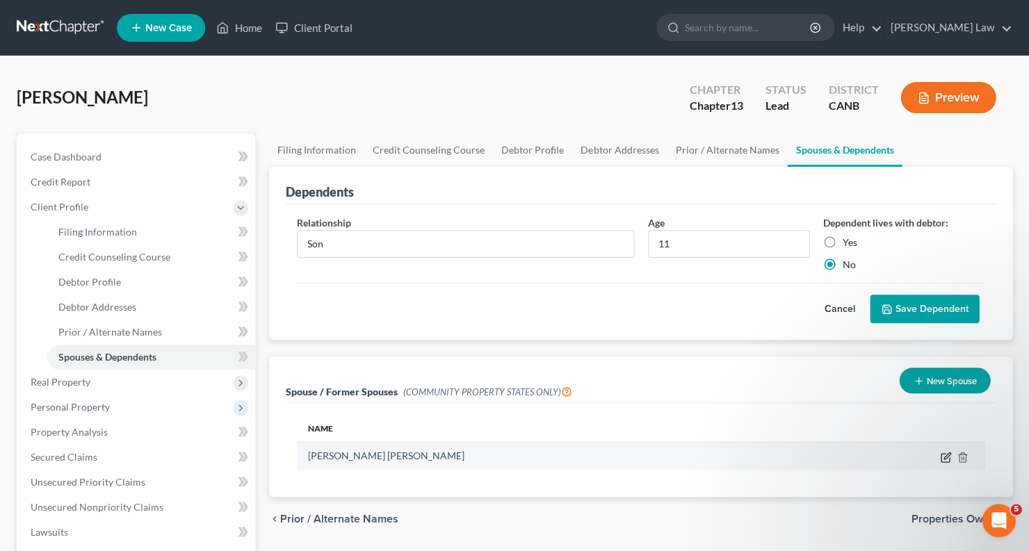
click at [944, 453] on icon "button" at bounding box center [945, 457] width 11 height 11
select select "3"
select select "13"
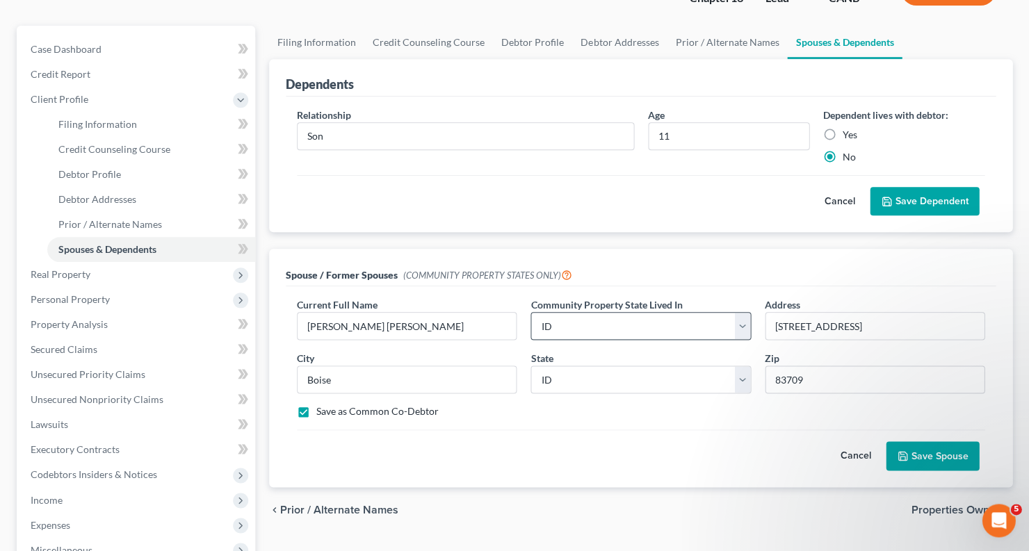
scroll to position [109, 0]
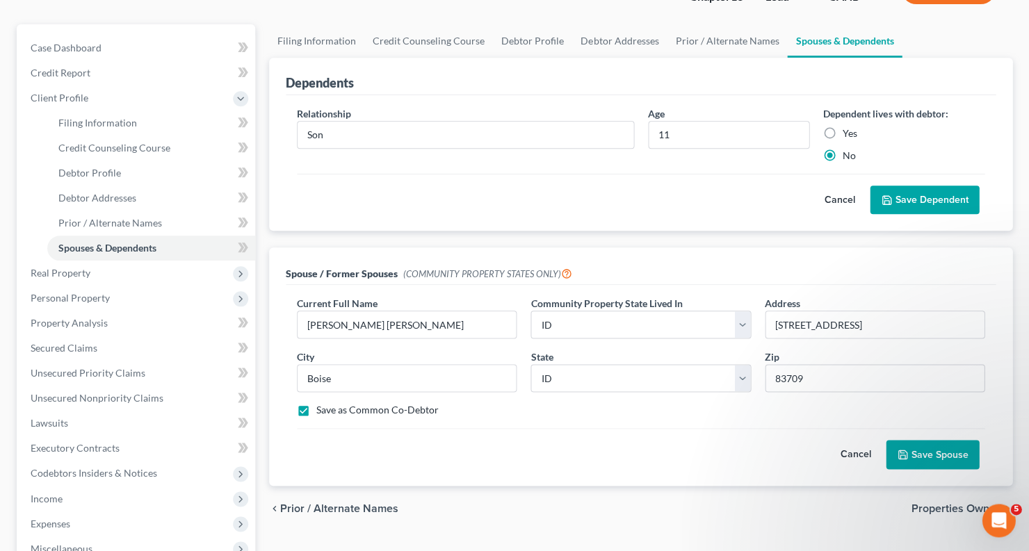
click at [316, 408] on label "Save as Common Co-Debtor" at bounding box center [377, 410] width 122 height 14
click at [322, 408] on input "Save as Common Co-Debtor" at bounding box center [326, 407] width 9 height 9
checkbox input "false"
click at [930, 451] on button "Save Spouse" at bounding box center [932, 454] width 93 height 29
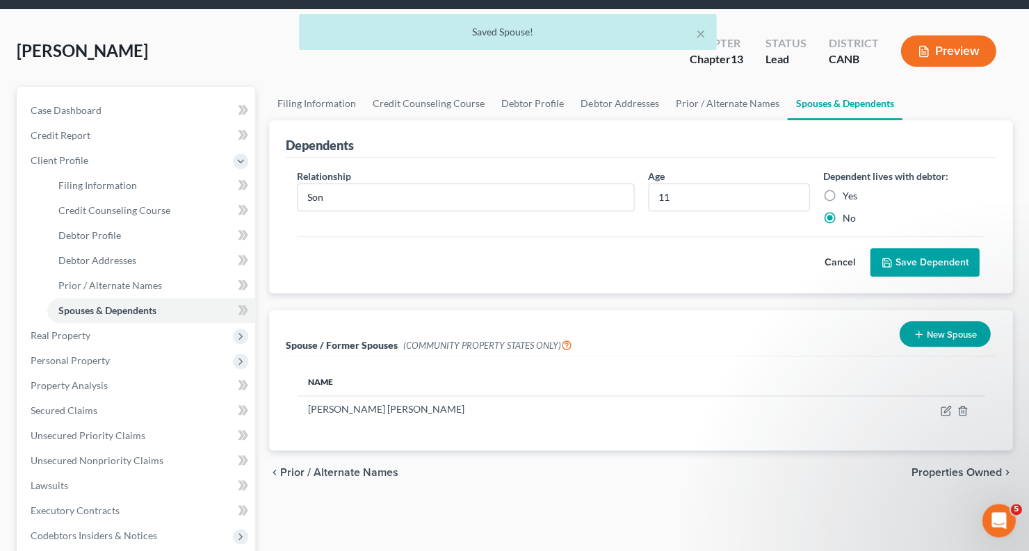
scroll to position [43, 0]
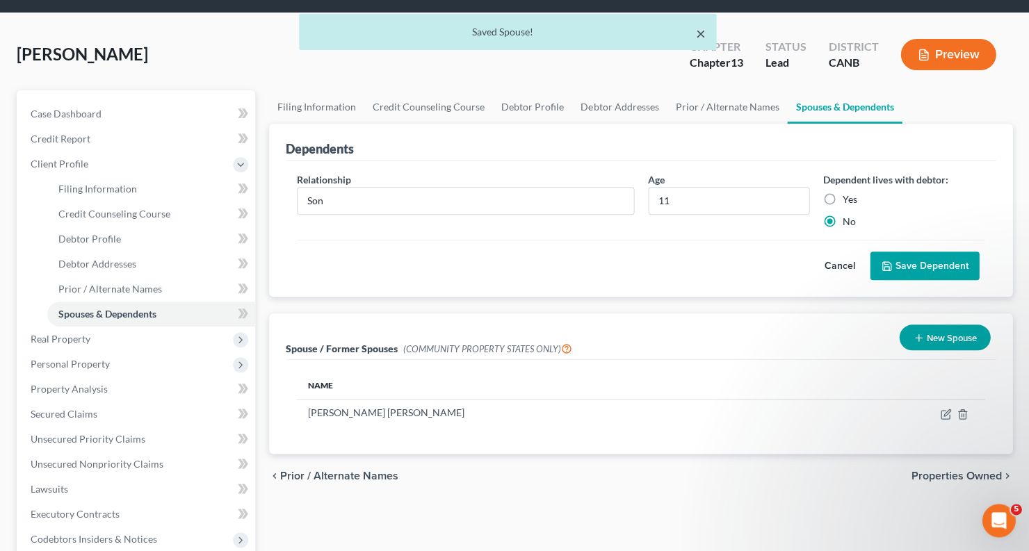
click at [704, 35] on button "×" at bounding box center [700, 33] width 10 height 17
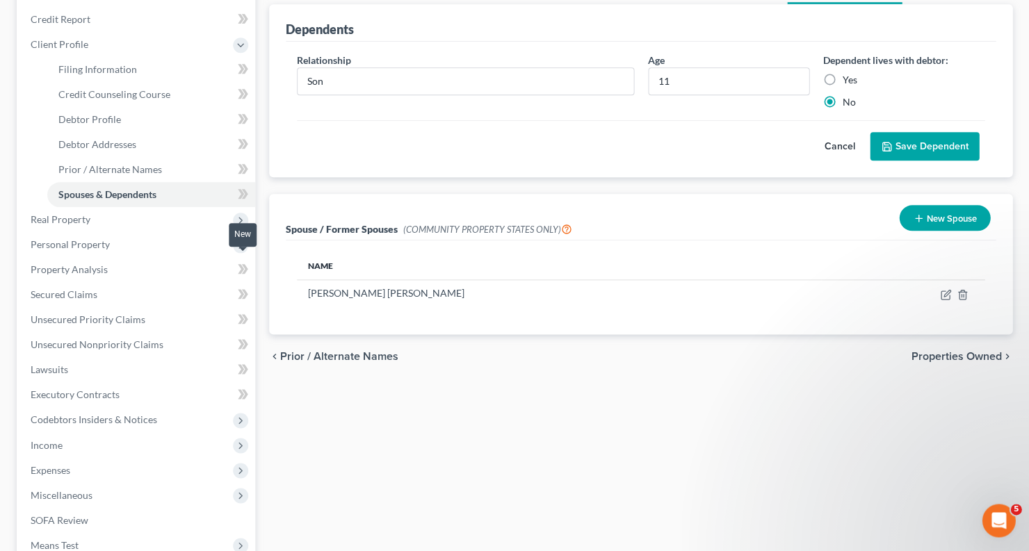
scroll to position [166, 0]
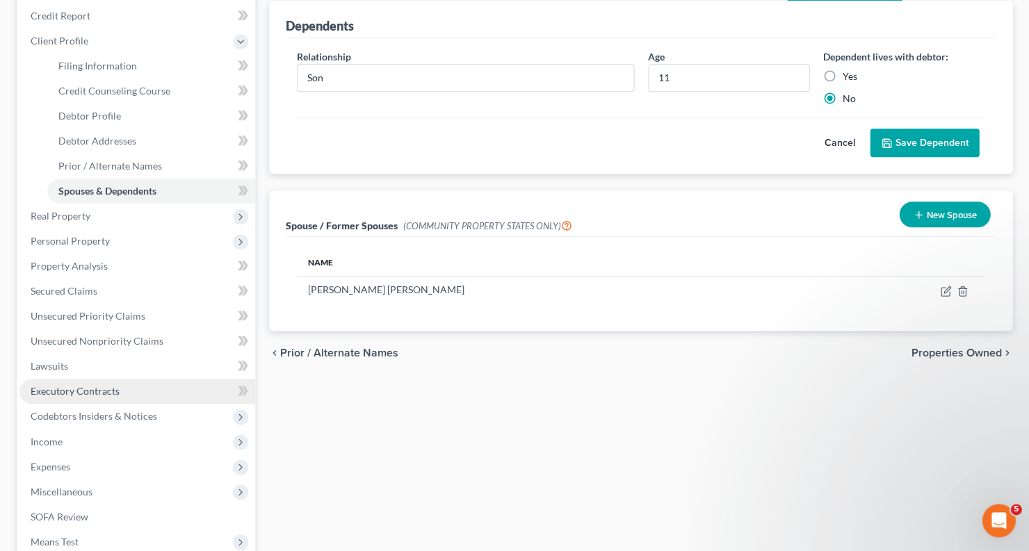
click at [175, 379] on link "Executory Contracts" at bounding box center [137, 391] width 236 height 25
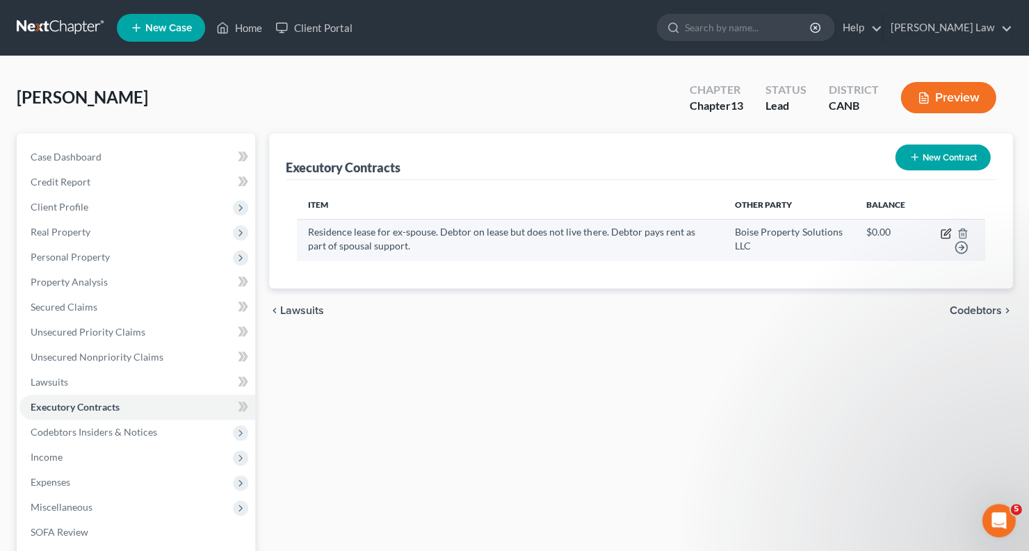
click at [942, 234] on icon "button" at bounding box center [945, 233] width 11 height 11
select select "3"
select select "13"
select select "3"
select select "0"
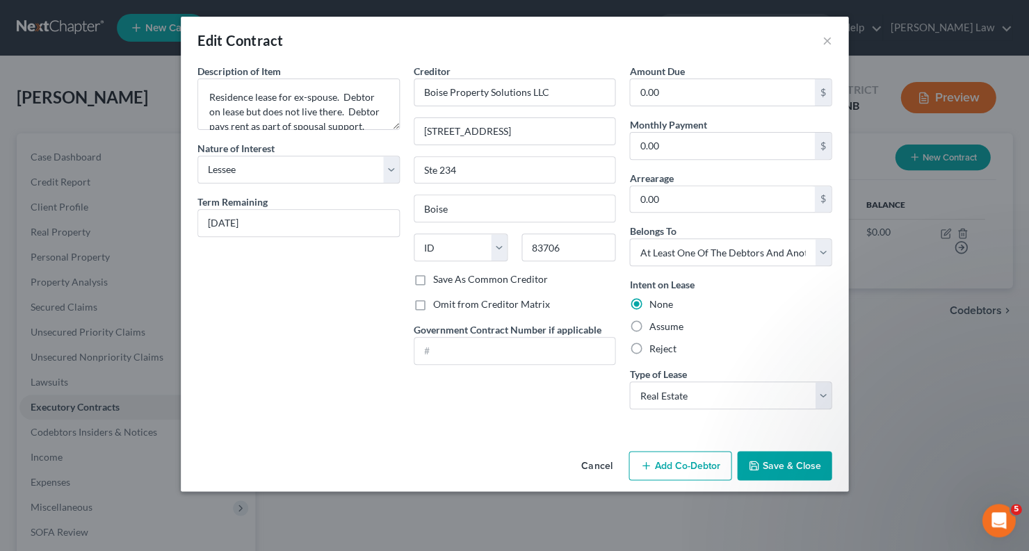
click at [793, 465] on button "Save & Close" at bounding box center [784, 465] width 95 height 29
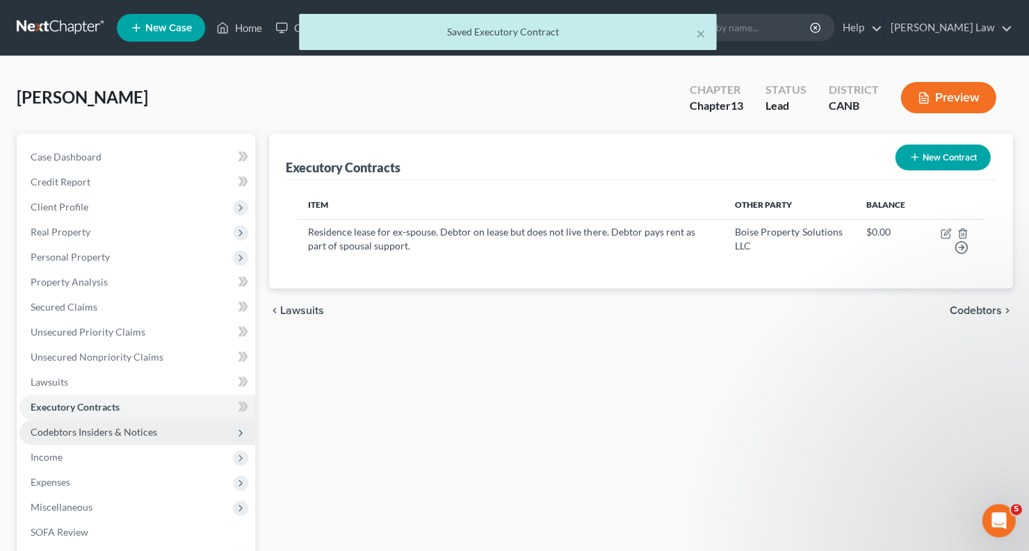
click at [114, 426] on span "Codebtors Insiders & Notices" at bounding box center [94, 432] width 127 height 12
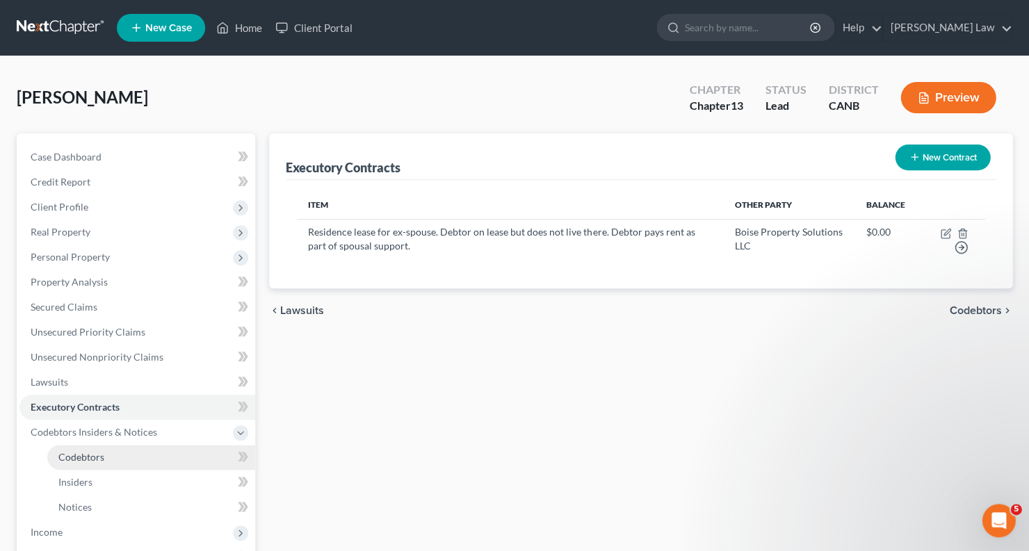
click at [130, 445] on link "Codebtors" at bounding box center [151, 457] width 208 height 25
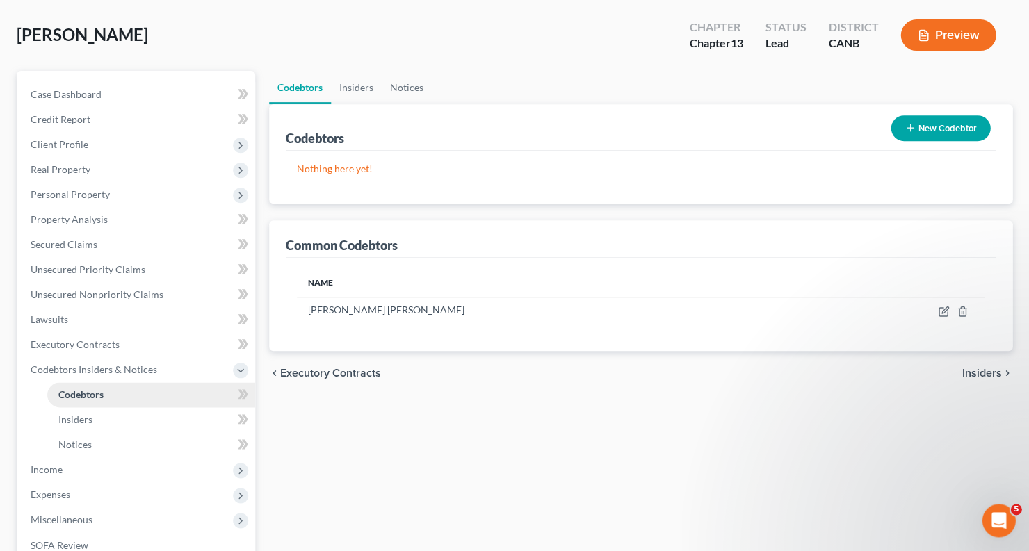
scroll to position [70, 0]
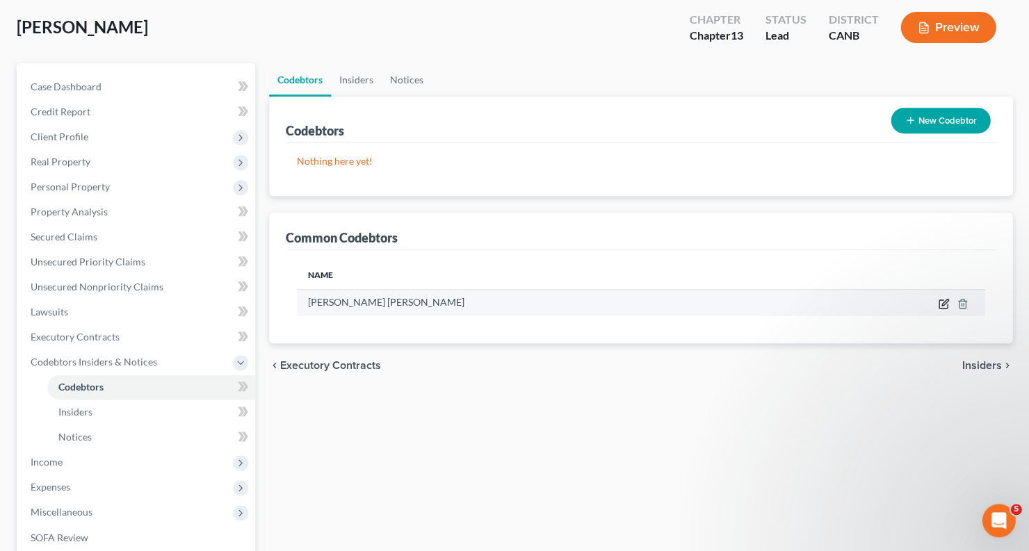
click at [939, 301] on icon "button" at bounding box center [943, 304] width 8 height 8
select select "13"
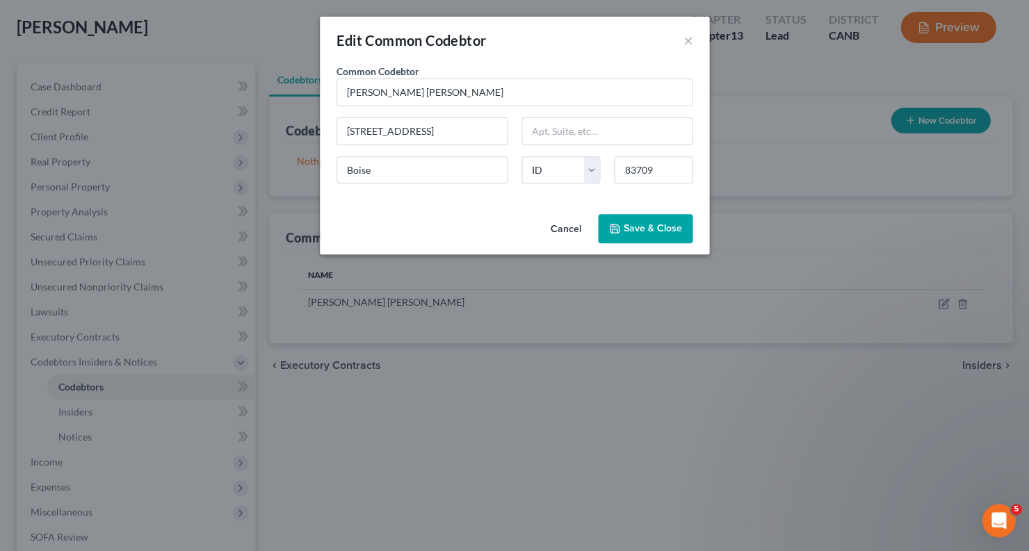
click at [604, 216] on button "Save & Close" at bounding box center [645, 228] width 95 height 29
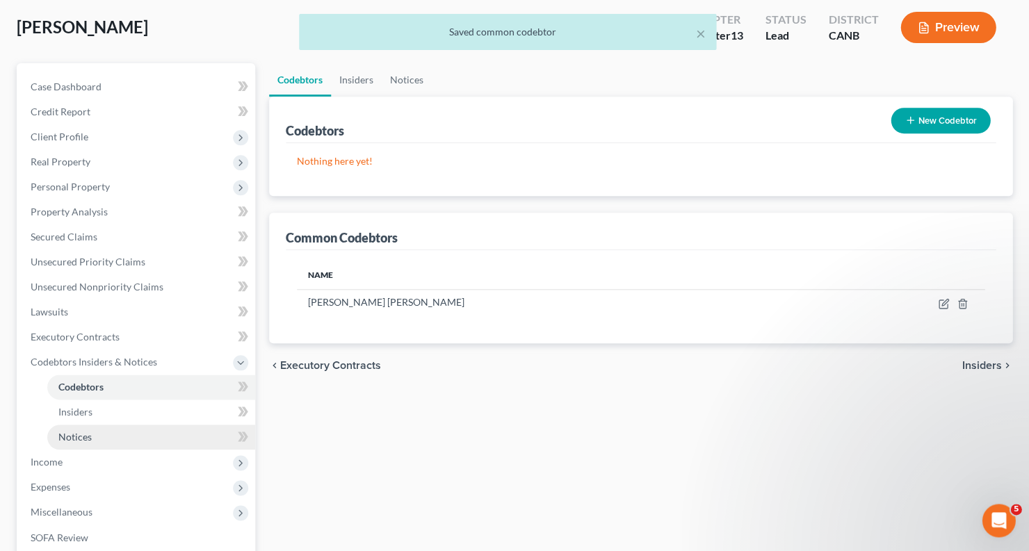
click at [101, 427] on link "Notices" at bounding box center [151, 437] width 208 height 25
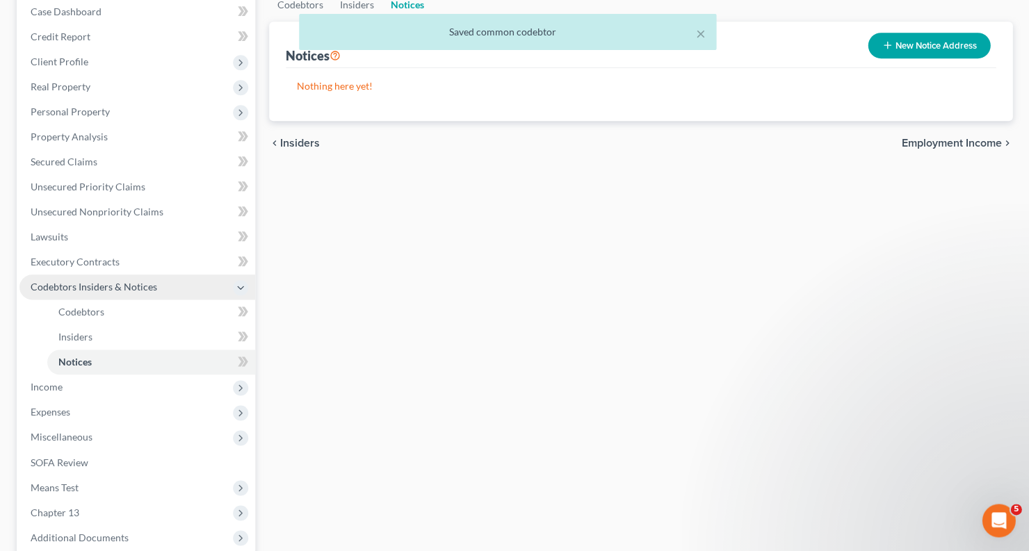
scroll to position [146, 0]
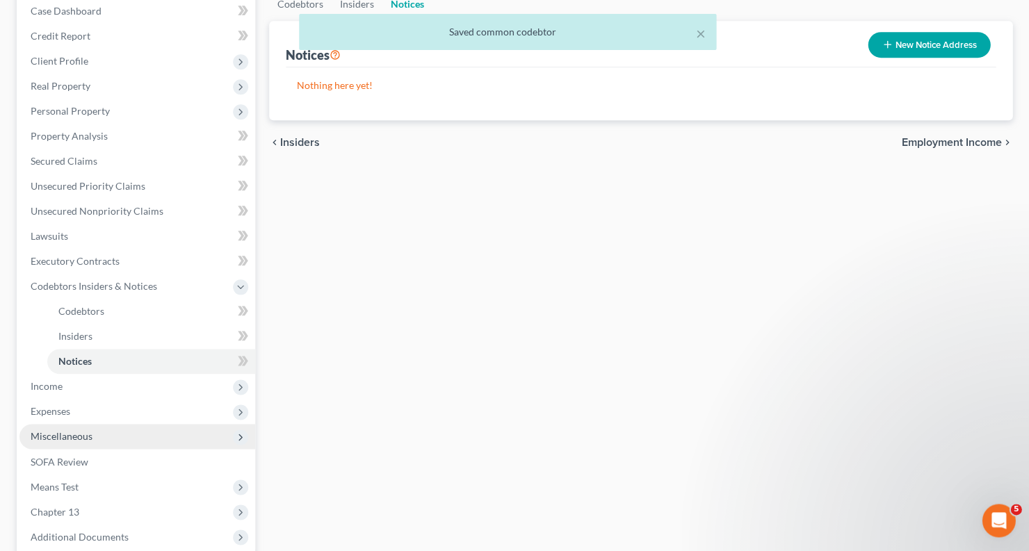
click at [101, 426] on span "Miscellaneous" at bounding box center [137, 436] width 236 height 25
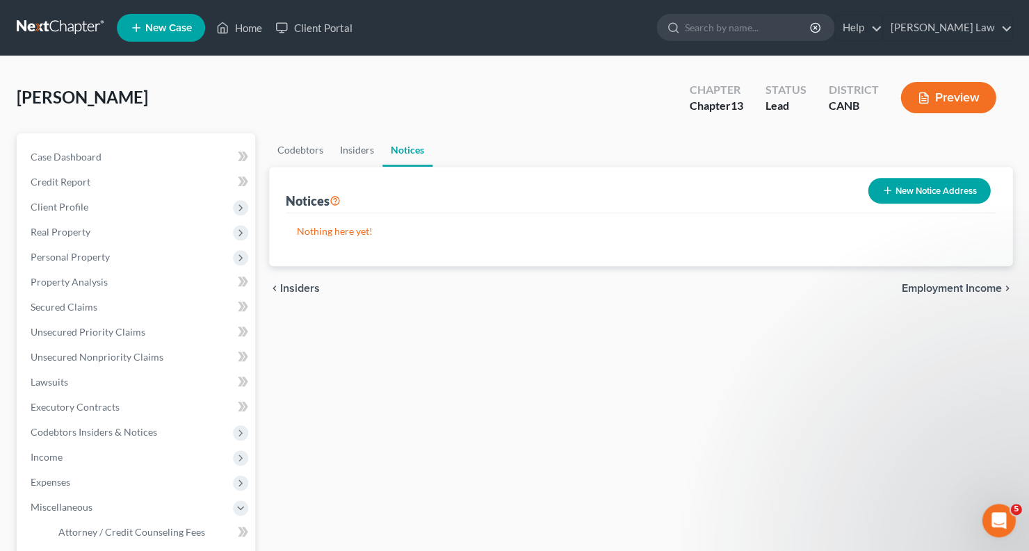
scroll to position [0, 0]
click at [944, 102] on button "Preview" at bounding box center [948, 97] width 95 height 31
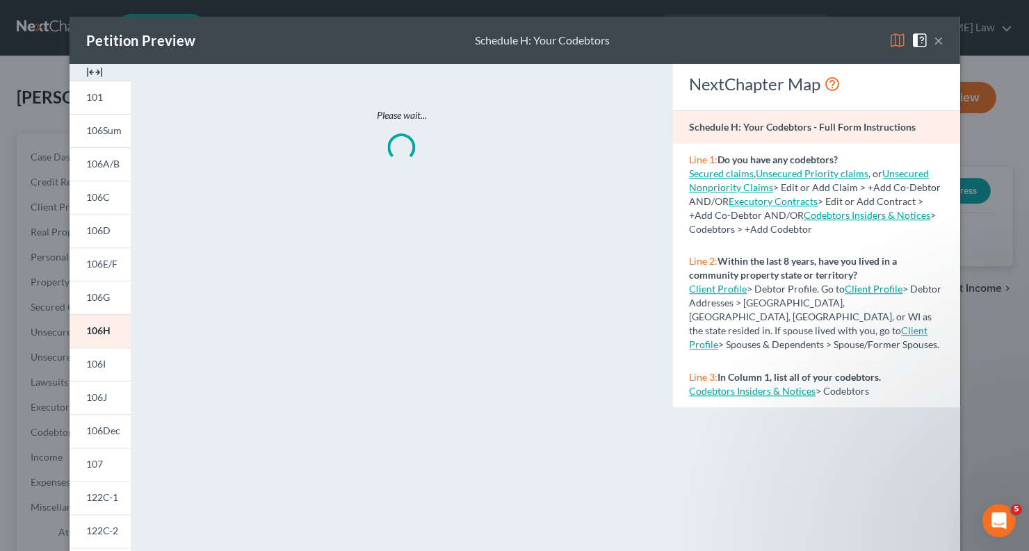
click at [896, 39] on img at bounding box center [897, 40] width 17 height 17
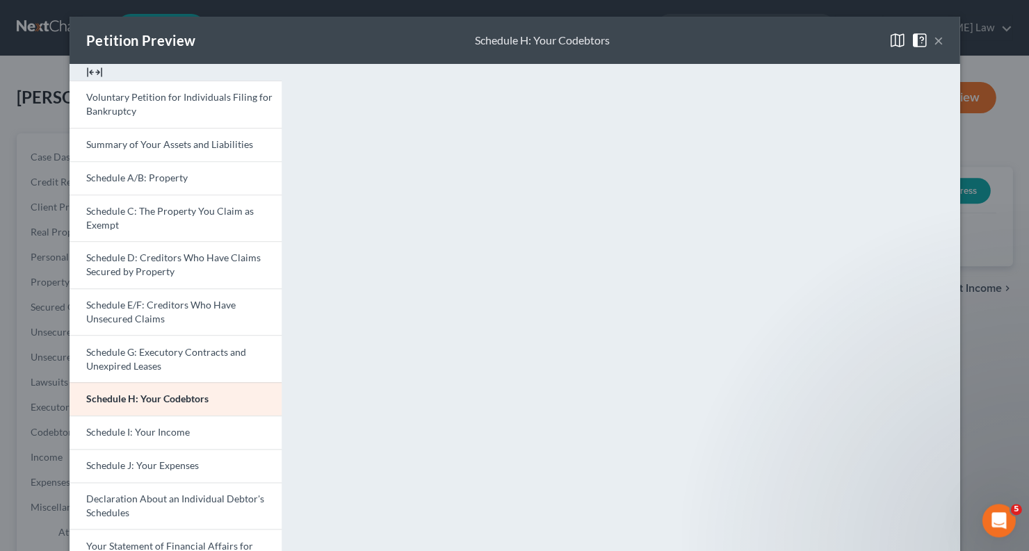
click at [941, 44] on button "×" at bounding box center [938, 40] width 10 height 17
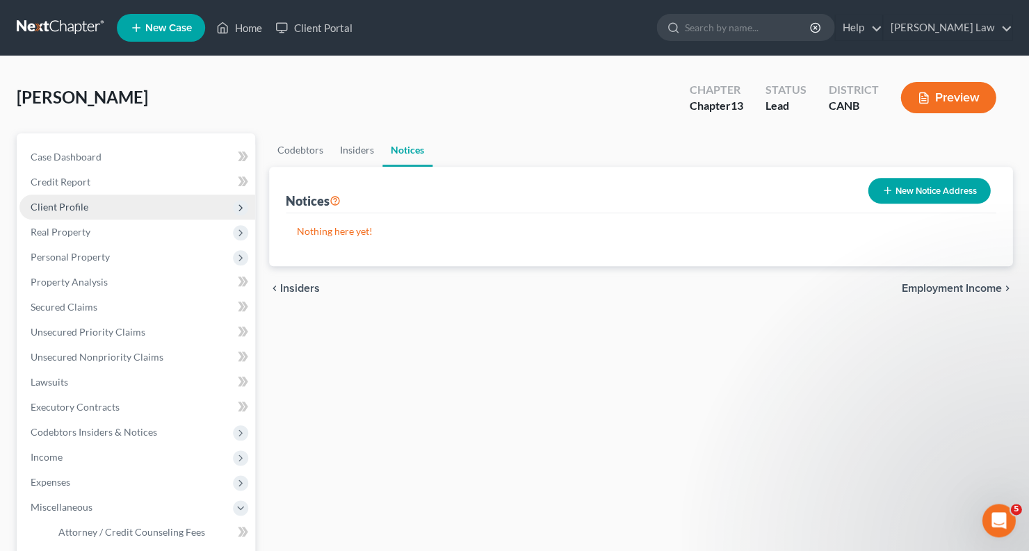
click at [106, 202] on span "Client Profile" at bounding box center [137, 207] width 236 height 25
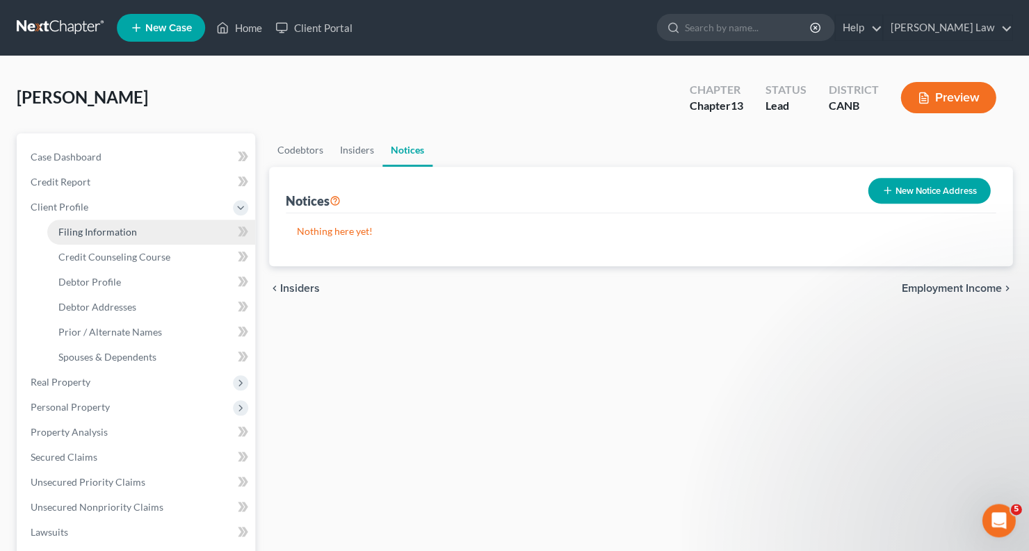
click at [98, 226] on span "Filing Information" at bounding box center [97, 232] width 79 height 12
select select "1"
select select "0"
select select "3"
select select "4"
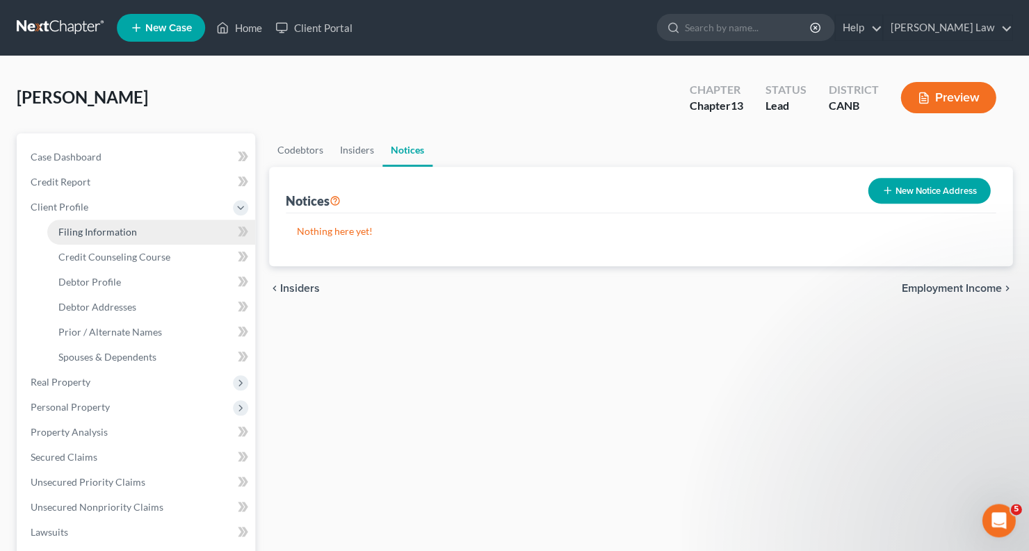
select select "0"
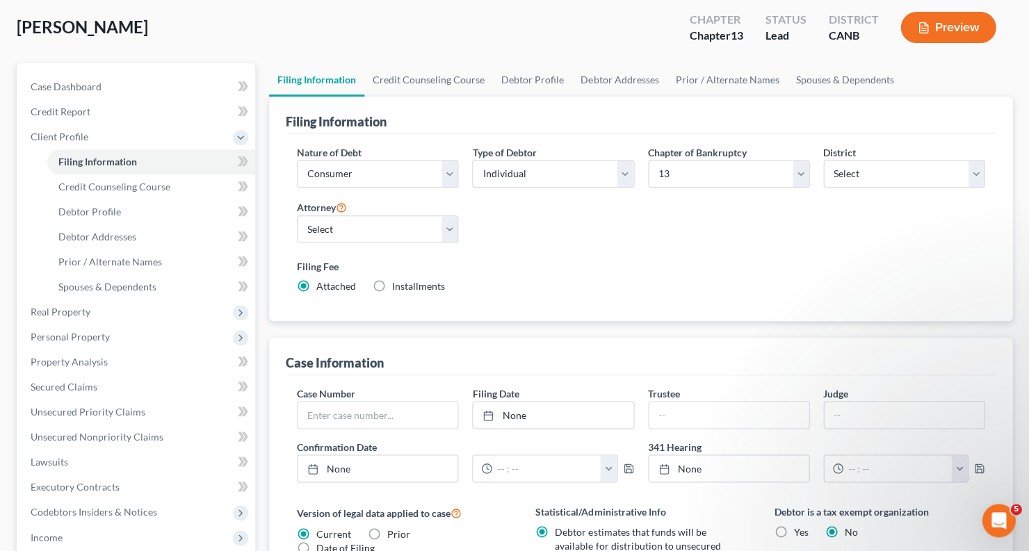
scroll to position [75, 0]
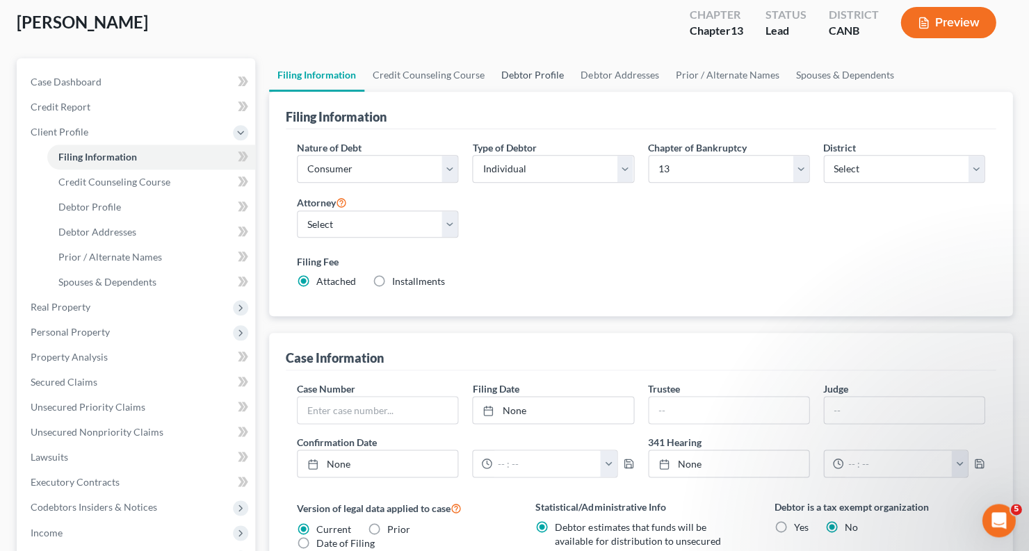
click at [538, 70] on link "Debtor Profile" at bounding box center [532, 74] width 79 height 33
select select "3"
select select "0"
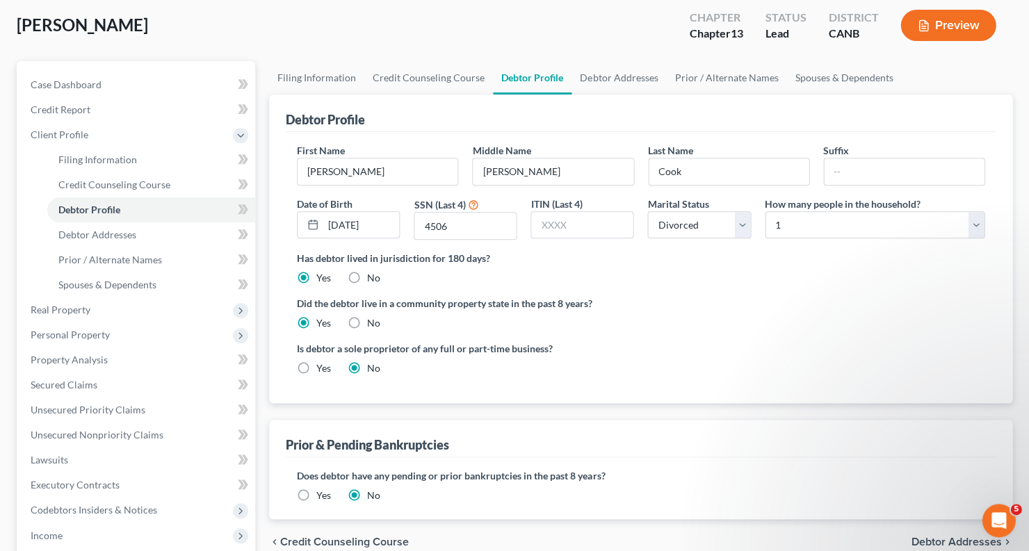
scroll to position [71, 0]
click at [588, 76] on link "Debtor Addresses" at bounding box center [619, 79] width 95 height 33
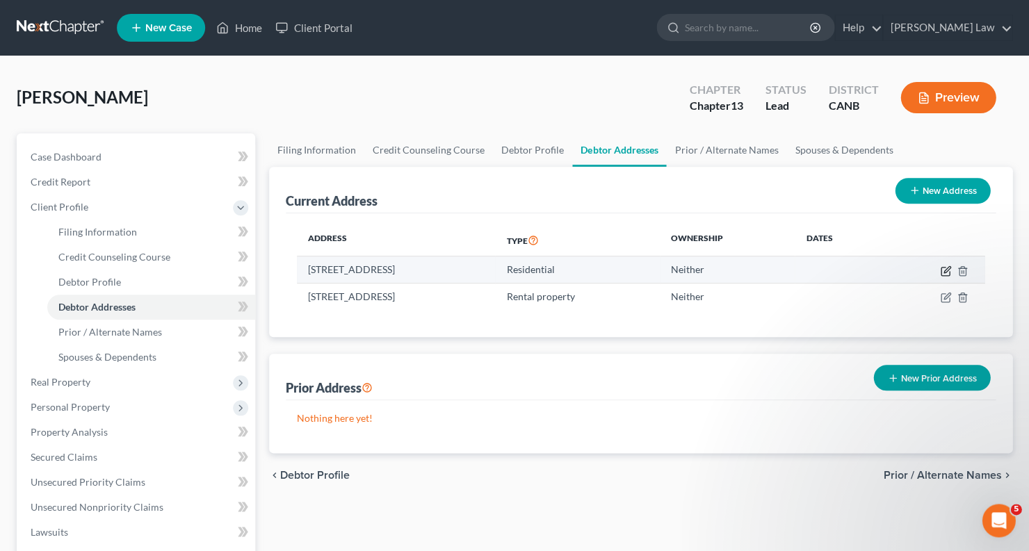
click at [942, 273] on icon "button" at bounding box center [945, 271] width 11 height 11
select select "4"
select select "0"
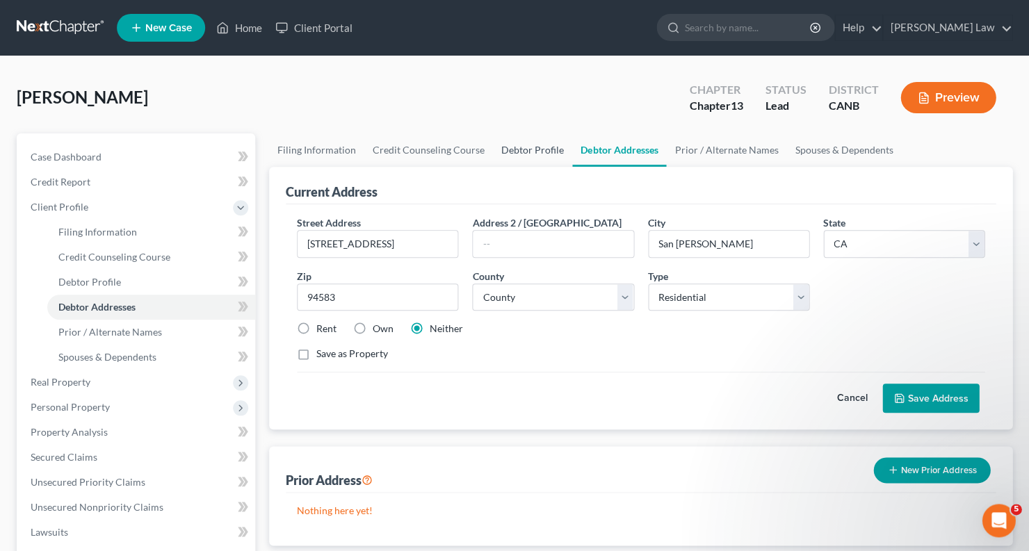
click at [523, 153] on link "Debtor Profile" at bounding box center [532, 150] width 79 height 33
select select "3"
select select "0"
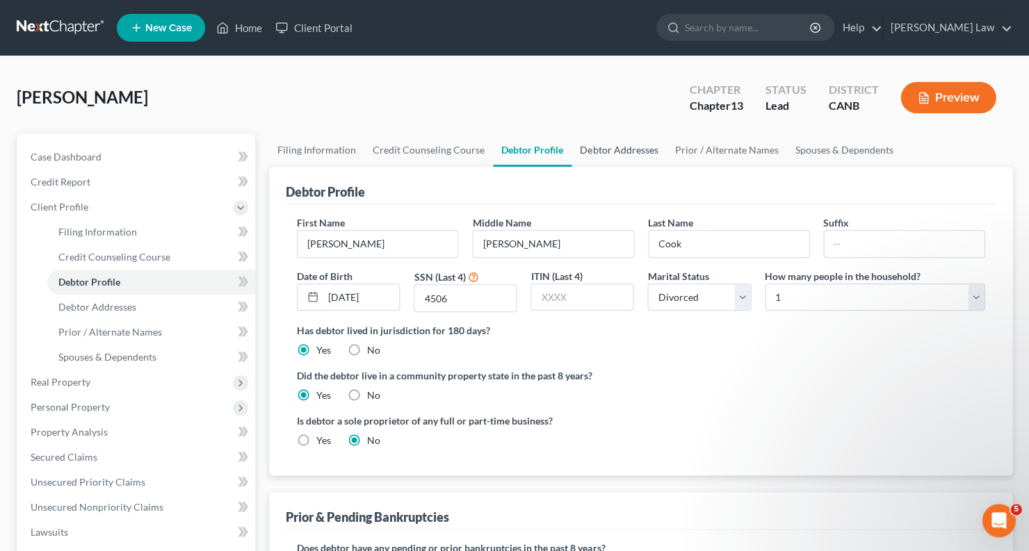
click at [618, 148] on link "Debtor Addresses" at bounding box center [619, 150] width 95 height 33
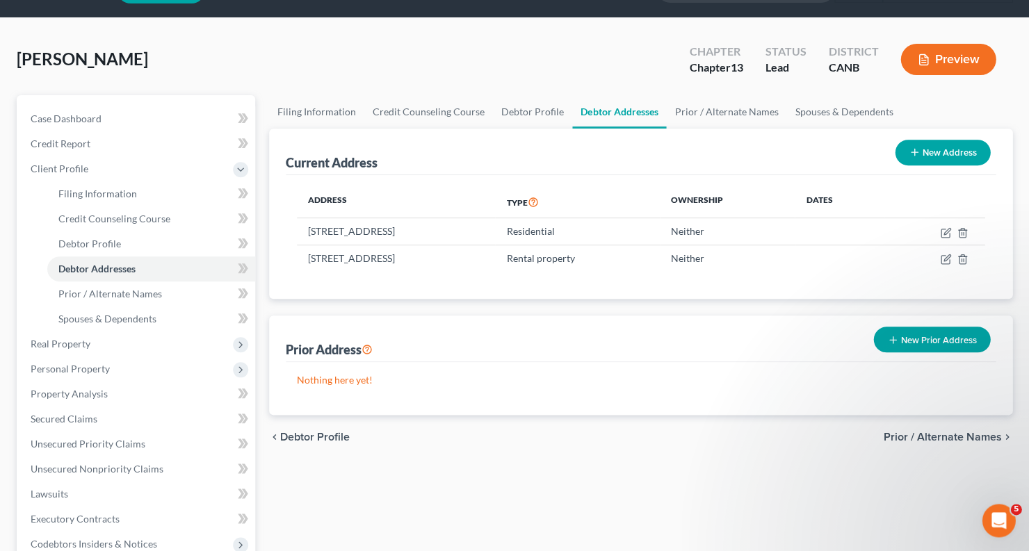
scroll to position [44, 0]
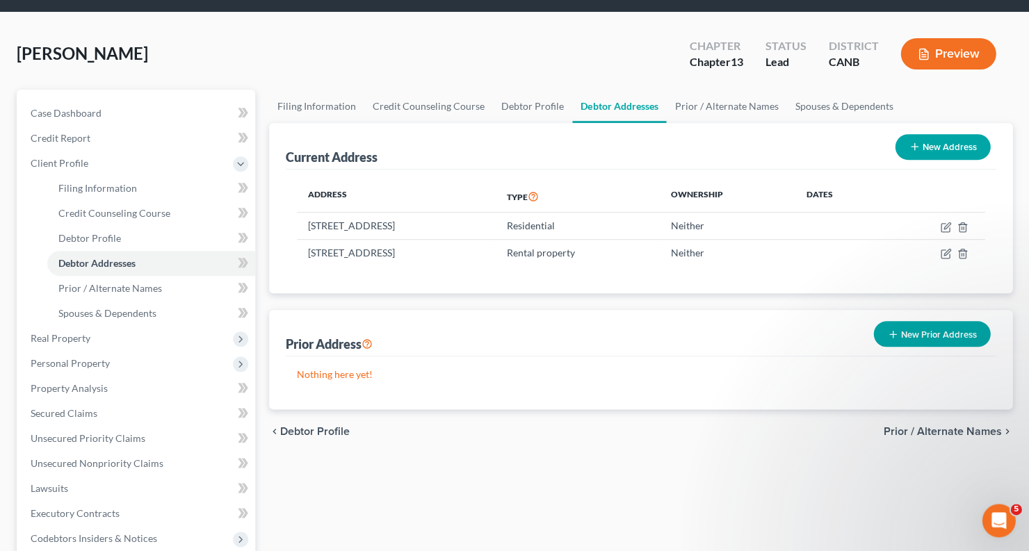
click at [914, 337] on button "New Prior Address" at bounding box center [931, 334] width 117 height 26
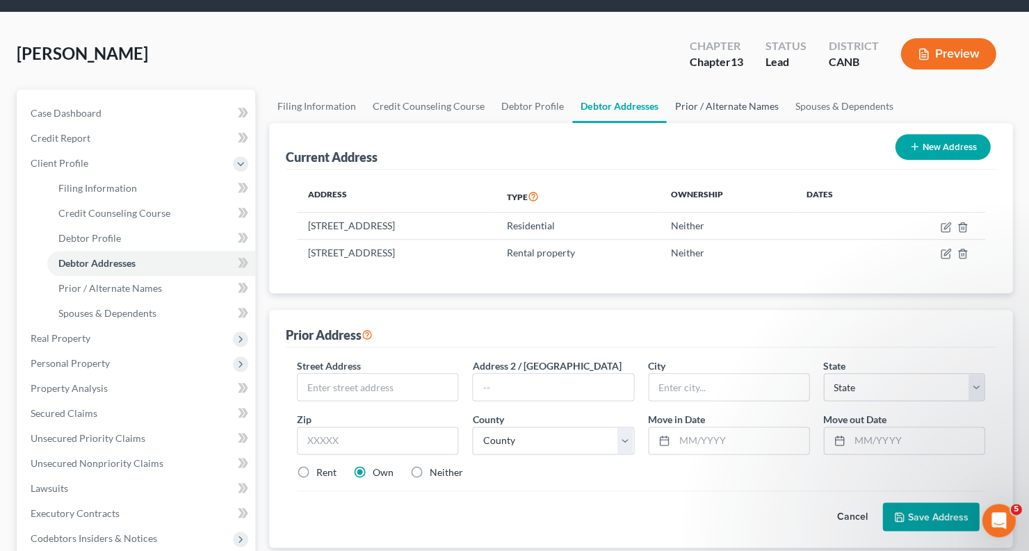
click at [716, 109] on link "Prior / Alternate Names" at bounding box center [726, 106] width 120 height 33
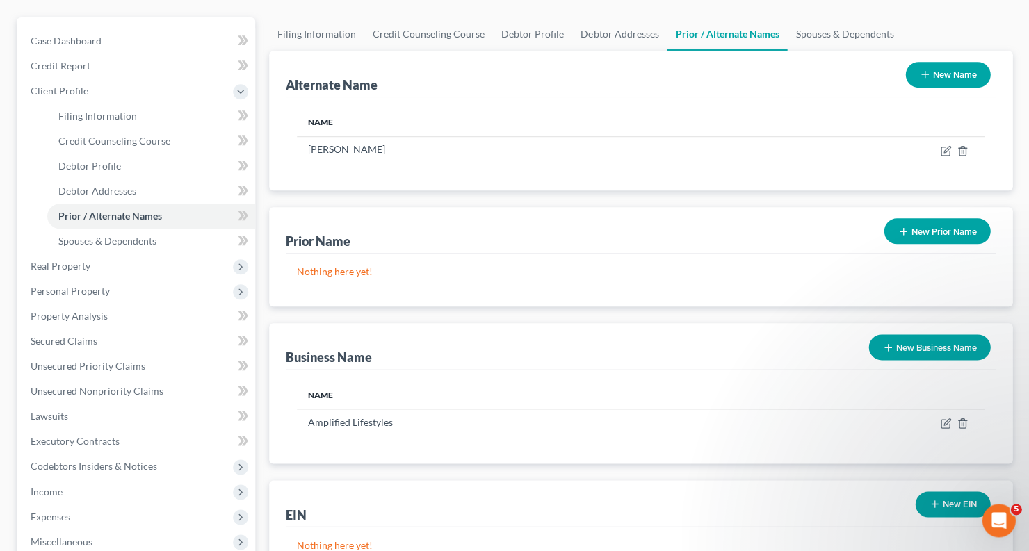
scroll to position [83, 0]
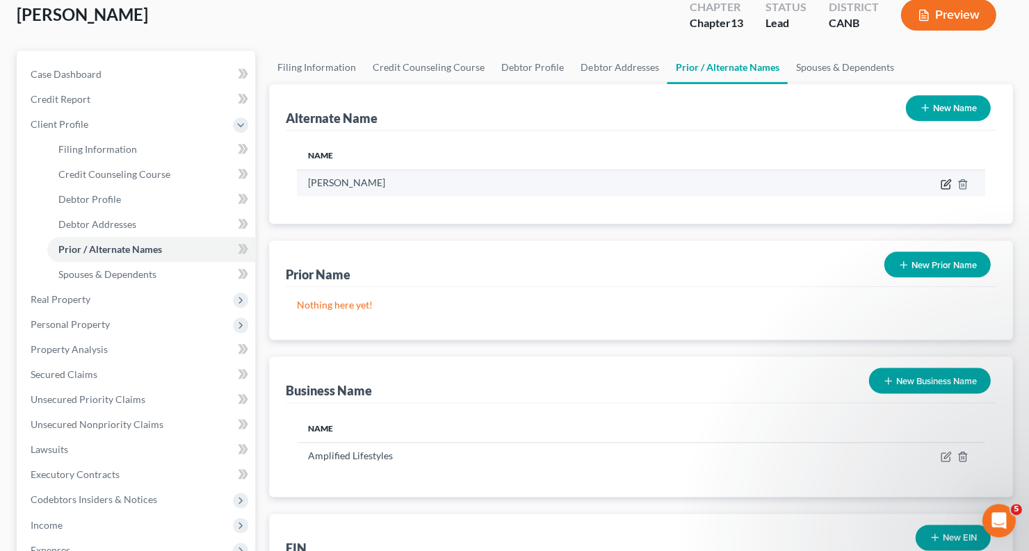
click at [941, 185] on icon at bounding box center [945, 185] width 8 height 8
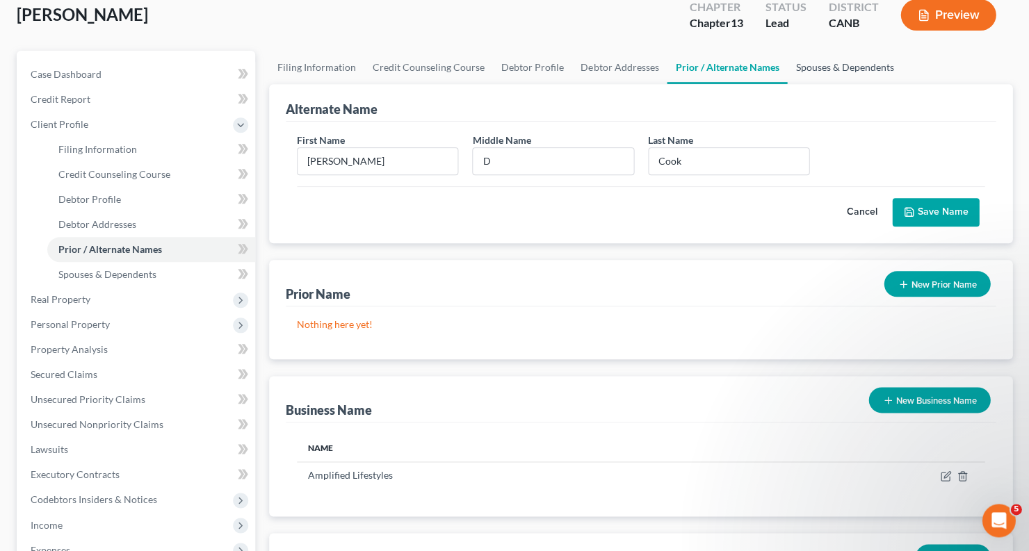
click at [830, 64] on link "Spouses & Dependents" at bounding box center [844, 67] width 115 height 33
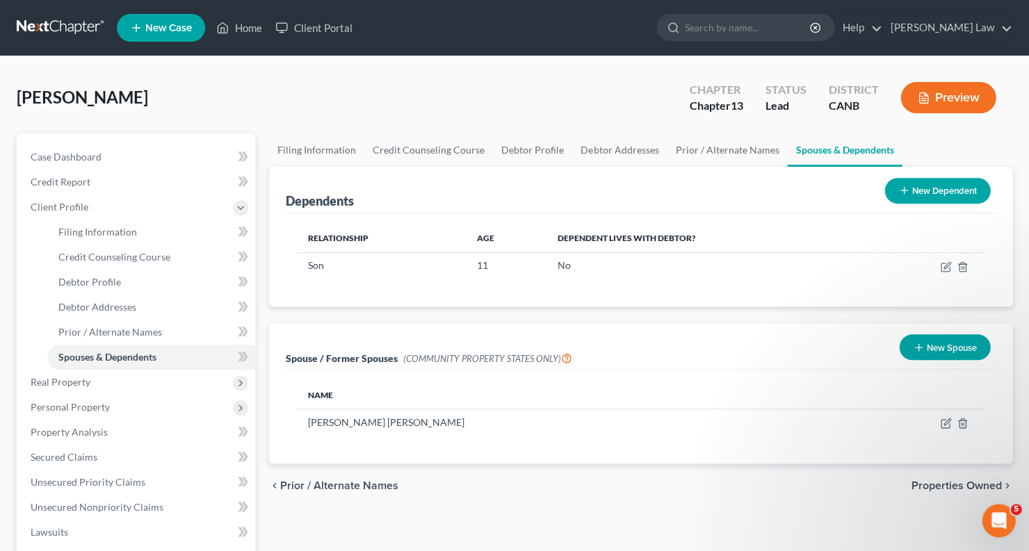
click at [947, 346] on button "New Spouse" at bounding box center [944, 347] width 91 height 26
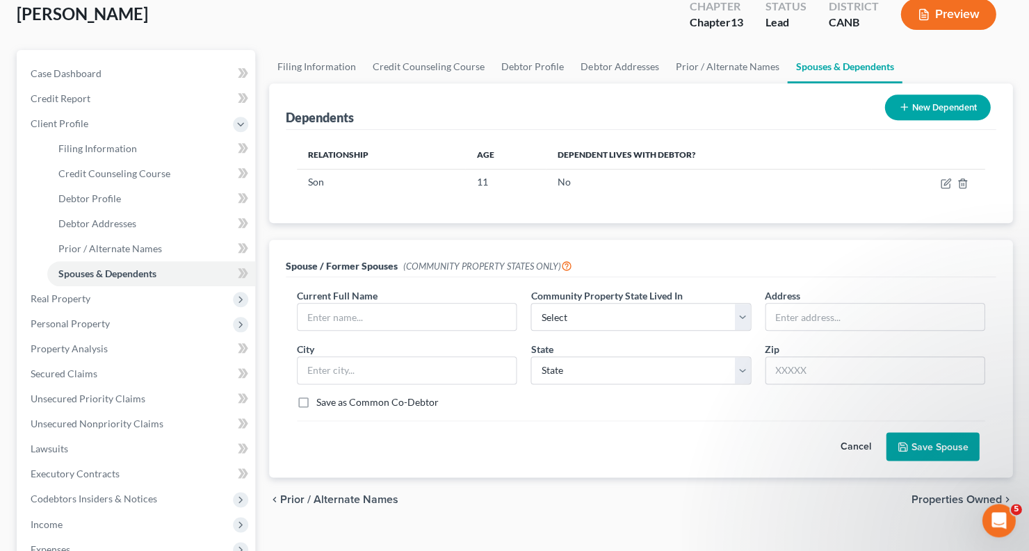
scroll to position [102, 0]
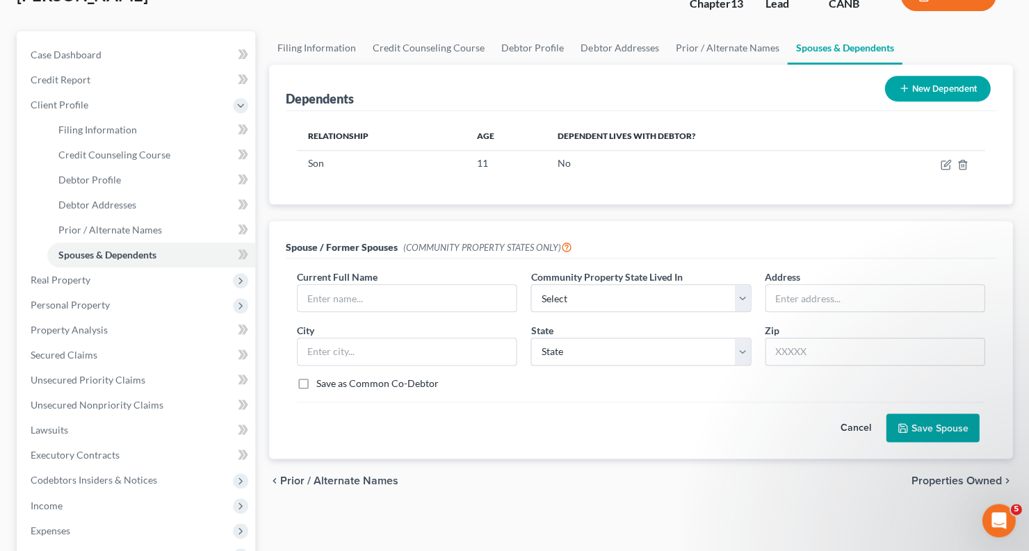
click at [853, 420] on button "Cancel" at bounding box center [855, 428] width 61 height 28
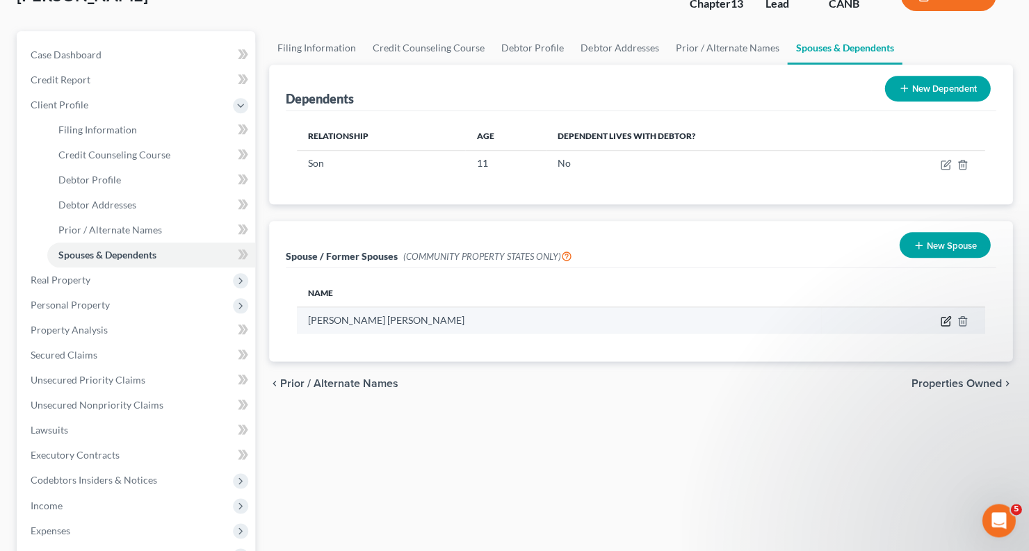
click at [945, 318] on icon "button" at bounding box center [945, 321] width 11 height 11
select select "3"
select select "13"
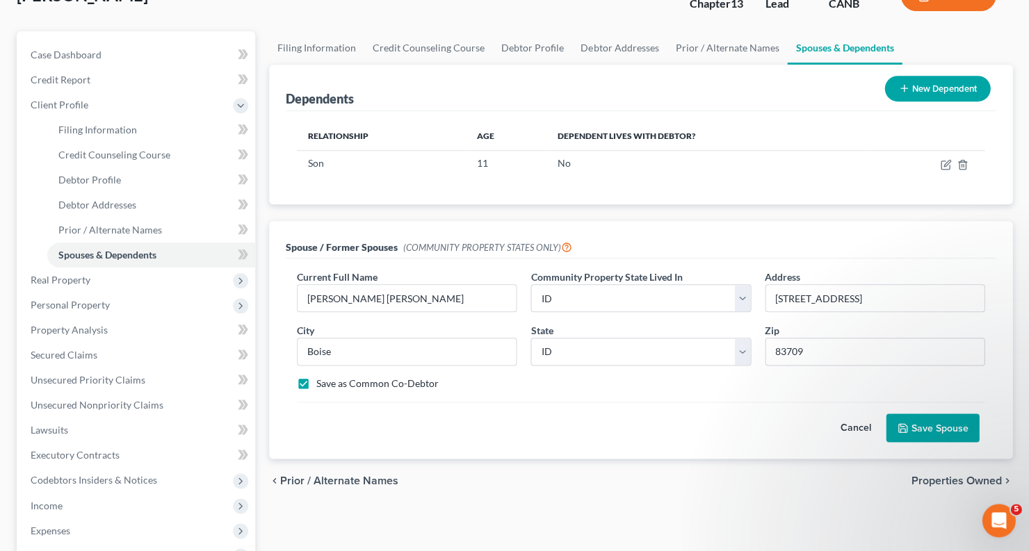
click at [951, 424] on button "Save Spouse" at bounding box center [932, 428] width 93 height 29
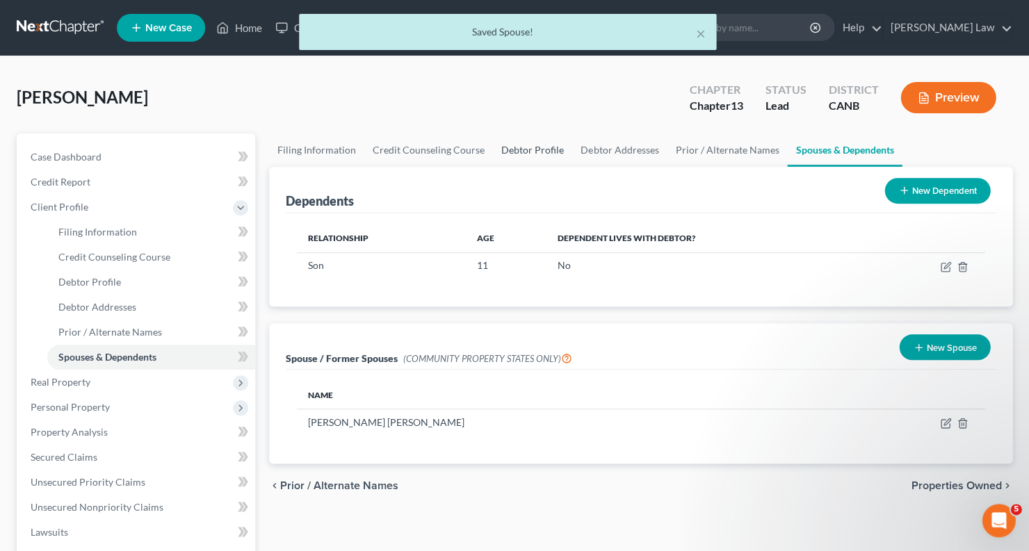
scroll to position [0, 0]
click at [515, 150] on link "Debtor Profile" at bounding box center [532, 150] width 79 height 33
select select "3"
select select "0"
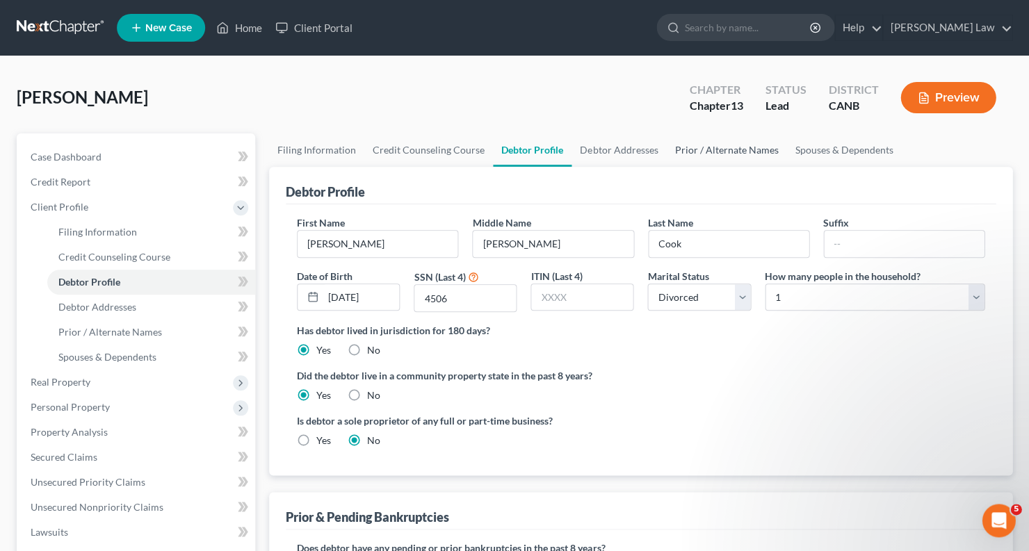
click at [713, 145] on link "Prior / Alternate Names" at bounding box center [726, 150] width 120 height 33
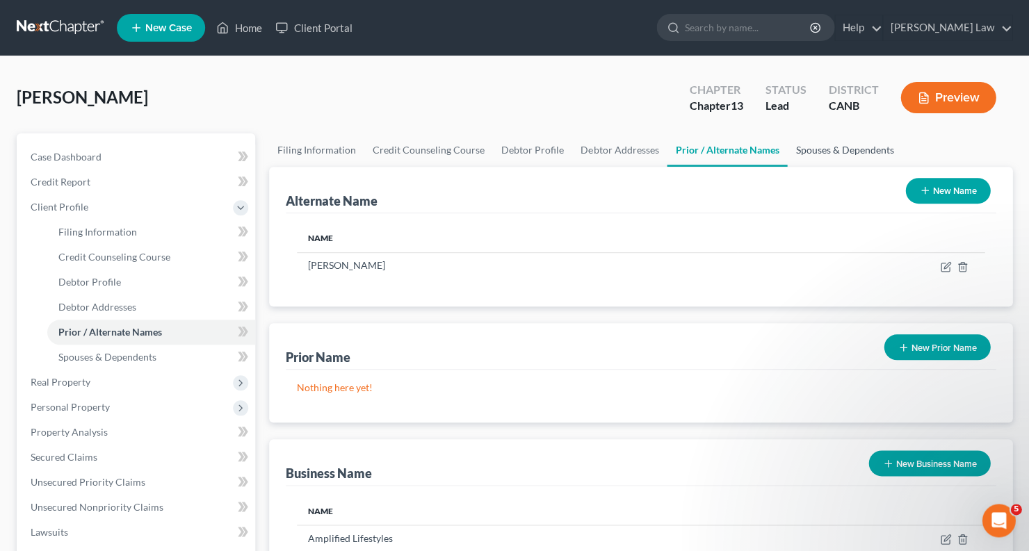
click at [824, 146] on link "Spouses & Dependents" at bounding box center [844, 150] width 115 height 33
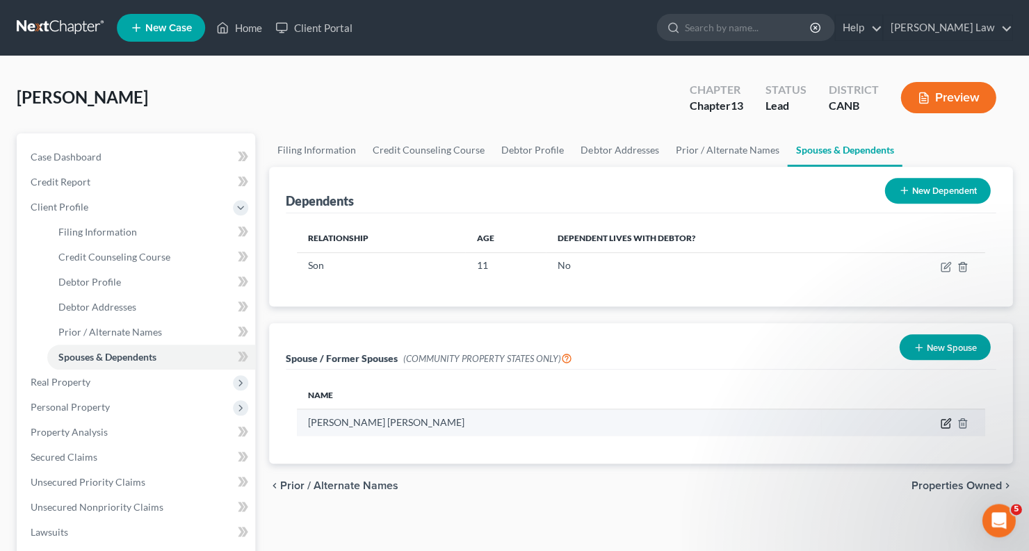
click at [942, 422] on icon "button" at bounding box center [945, 423] width 11 height 11
select select "3"
select select "13"
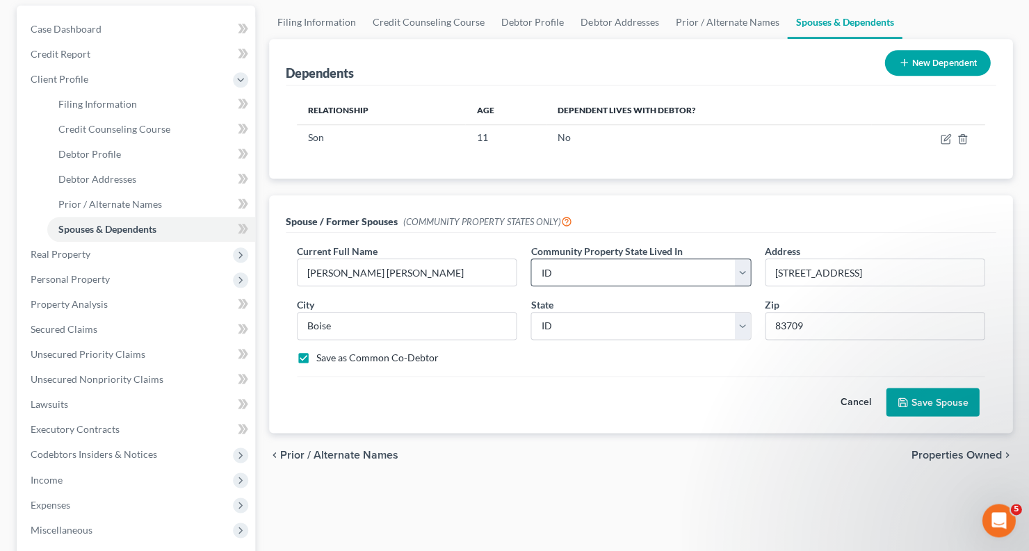
scroll to position [141, 0]
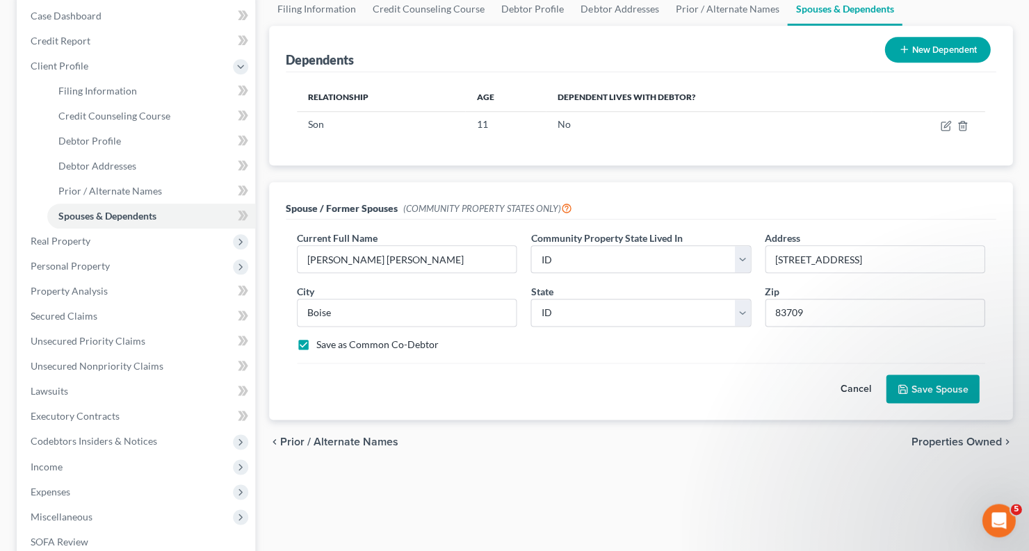
click at [401, 324] on div "Current Full Name * [PERSON_NAME] Cook Community Property State Lived In * Sele…" at bounding box center [641, 297] width 702 height 132
click at [316, 343] on label "Save as Common Co-Debtor" at bounding box center [377, 345] width 122 height 14
click at [322, 343] on input "Save as Common Co-Debtor" at bounding box center [326, 342] width 9 height 9
checkbox input "false"
click at [925, 386] on button "Save Spouse" at bounding box center [932, 389] width 93 height 29
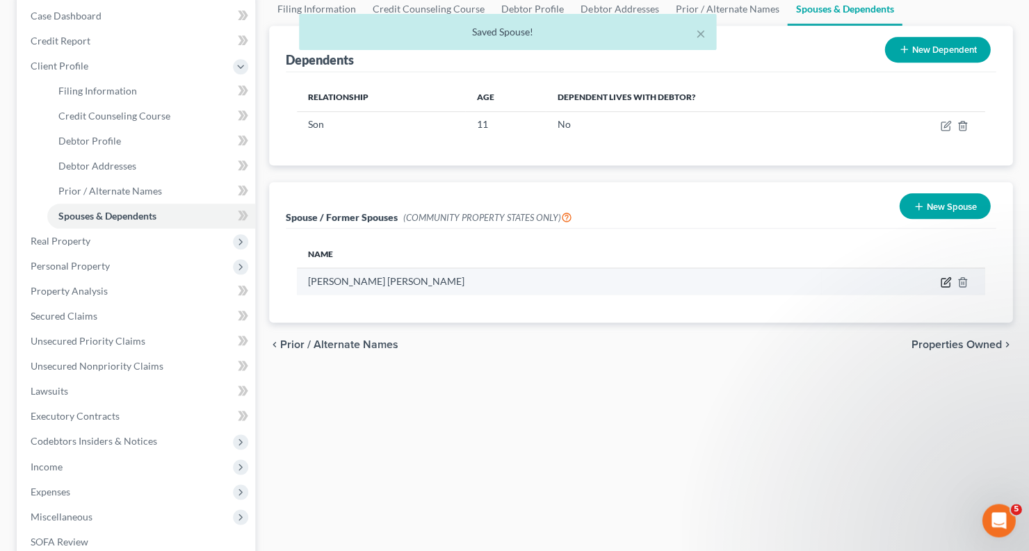
click at [949, 280] on icon "button" at bounding box center [945, 283] width 8 height 8
select select "3"
select select "13"
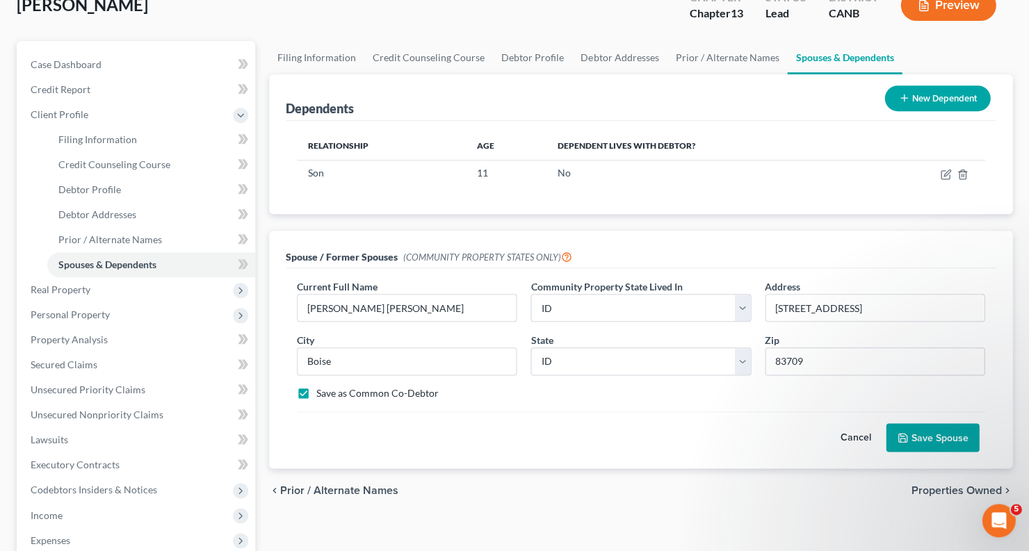
scroll to position [116, 0]
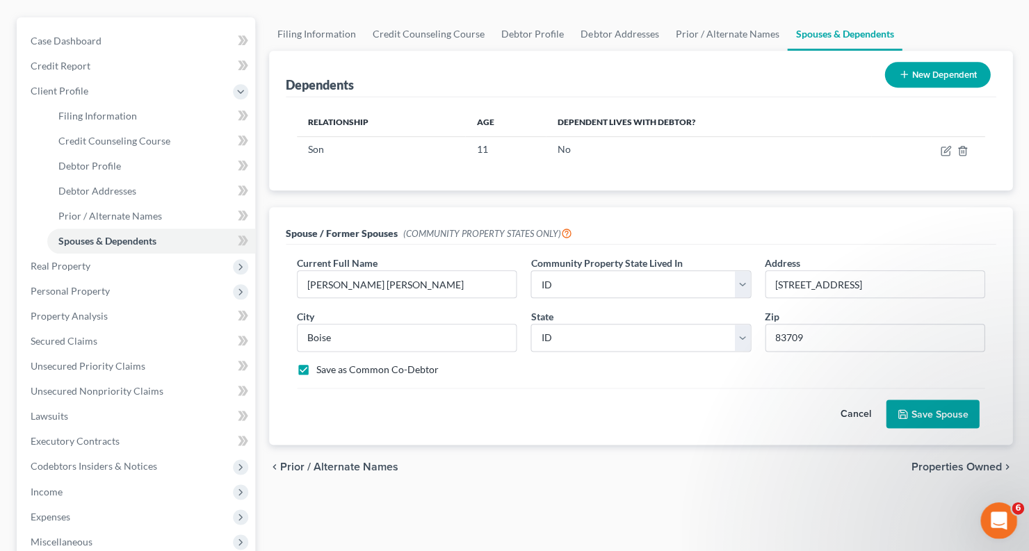
click at [1008, 530] on div "Open Intercom Messenger" at bounding box center [997, 520] width 46 height 46
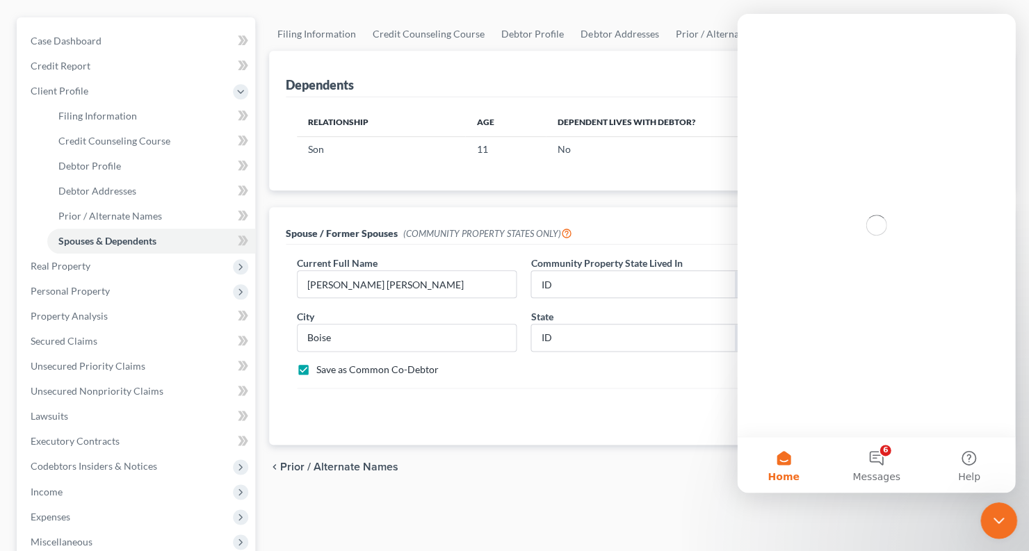
scroll to position [0, 0]
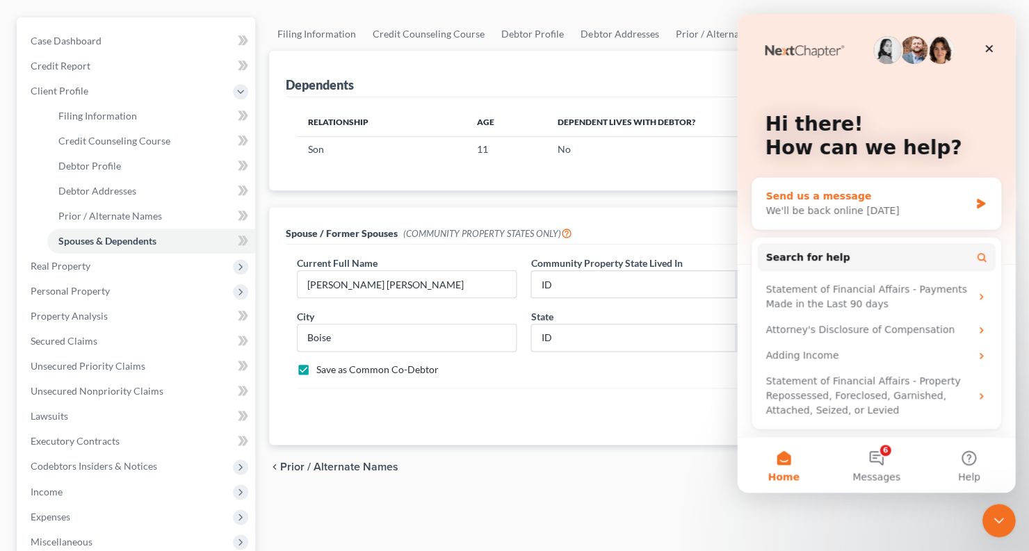
click at [898, 216] on div "We'll be back online [DATE]" at bounding box center [868, 211] width 204 height 15
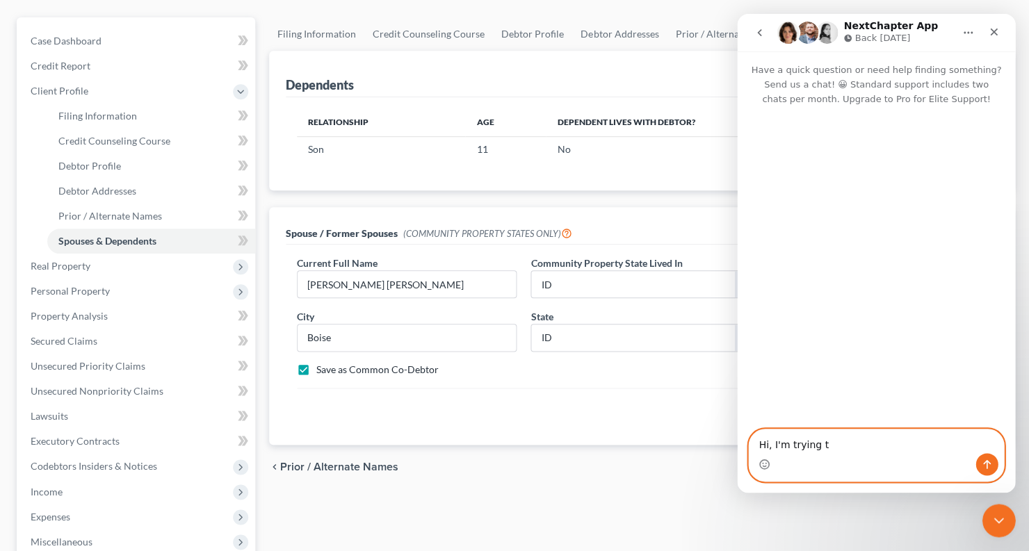
paste textarea "Schedule H (106H) - Full Form Instructions Instructions on where in the app to …"
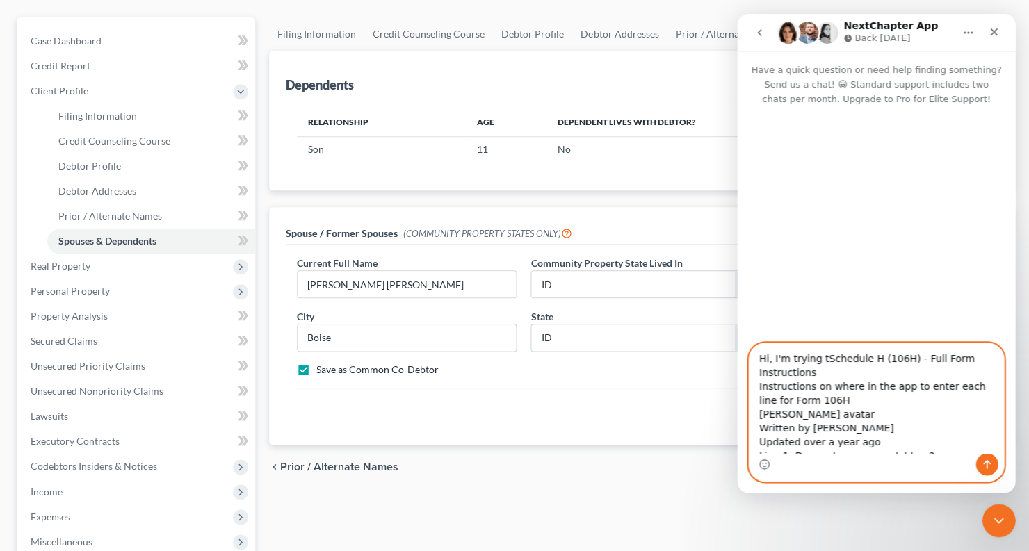
drag, startPoint x: 933, startPoint y: 380, endPoint x: 868, endPoint y: 306, distance: 98.5
click at [862, 307] on div "Have a quick question or need help finding something? Send us a chat! 😀 Standar…" at bounding box center [876, 272] width 278 height 442
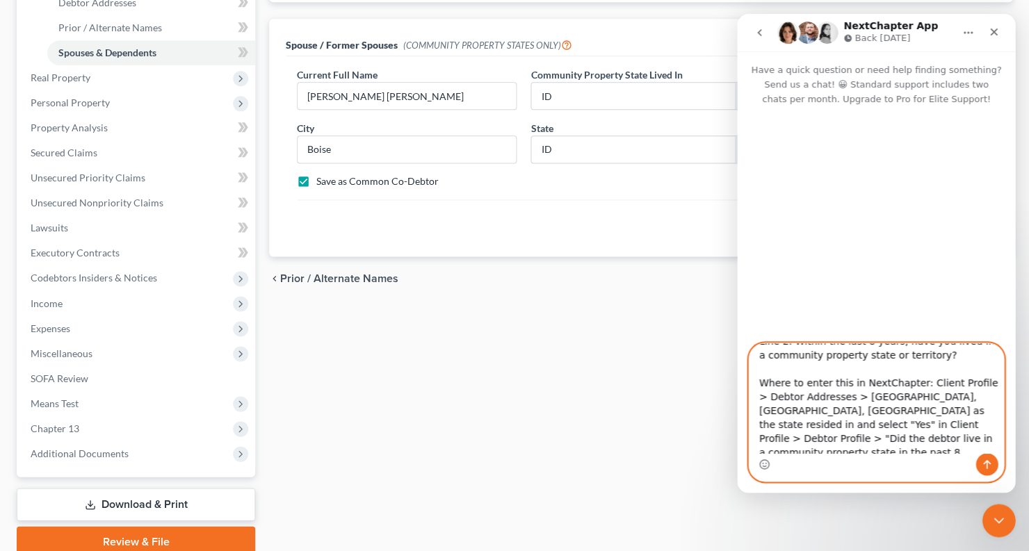
scroll to position [129, 0]
drag, startPoint x: 931, startPoint y: 374, endPoint x: 766, endPoint y: 346, distance: 167.1
click at [766, 346] on textarea "Where to enter this in NextChapter: Secured Claims, Unsecured Priority Claims, …" at bounding box center [876, 399] width 255 height 110
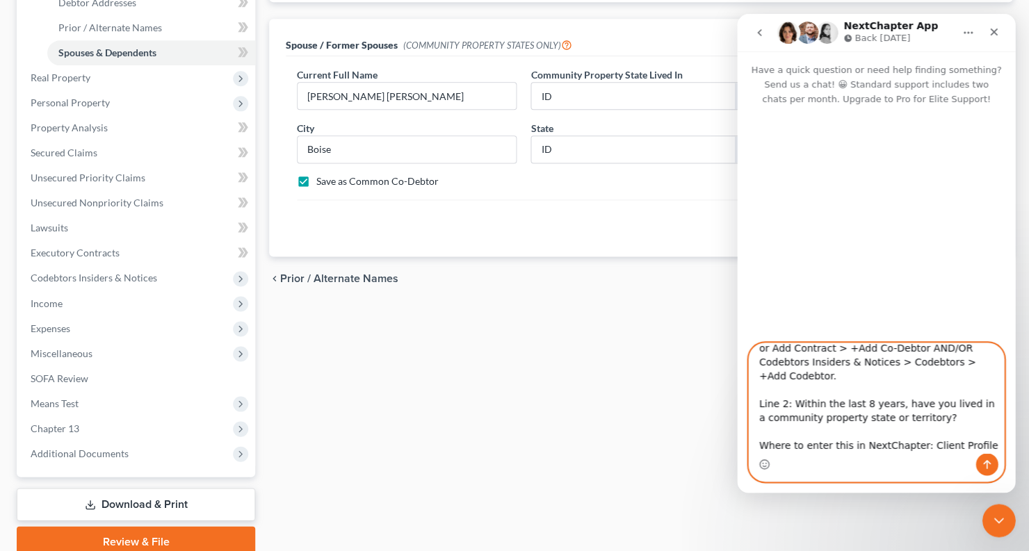
scroll to position [56, 0]
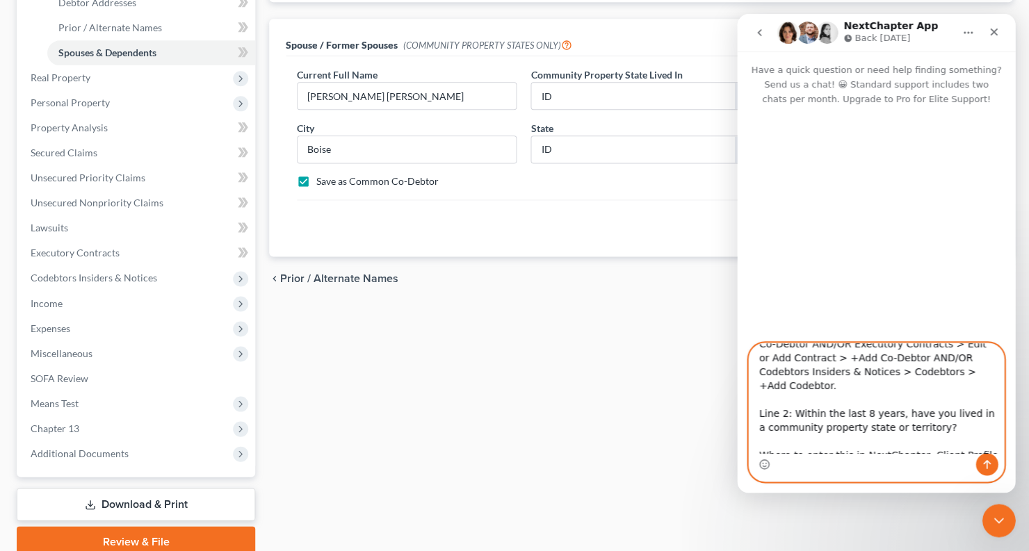
click at [881, 398] on textarea "Where to enter this in NextChapter: Secured Claims, Unsecured Priority Claims, …" at bounding box center [876, 399] width 255 height 110
drag, startPoint x: 885, startPoint y: 398, endPoint x: 841, endPoint y: 413, distance: 46.2
click at [820, 393] on textarea "Where to enter this in NextChapter: Secured Claims, Unsecured Priority Claims, …" at bounding box center [876, 399] width 255 height 110
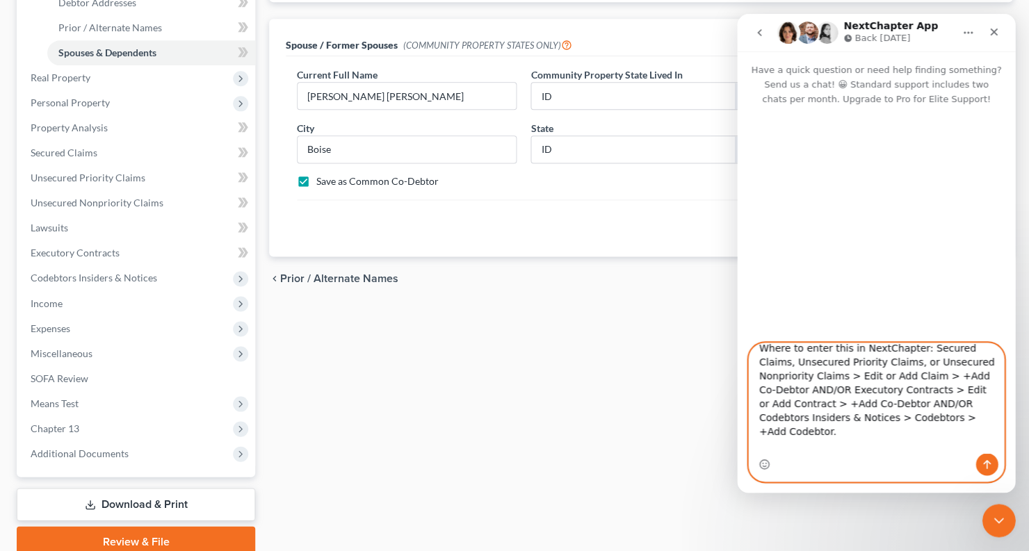
scroll to position [0, 0]
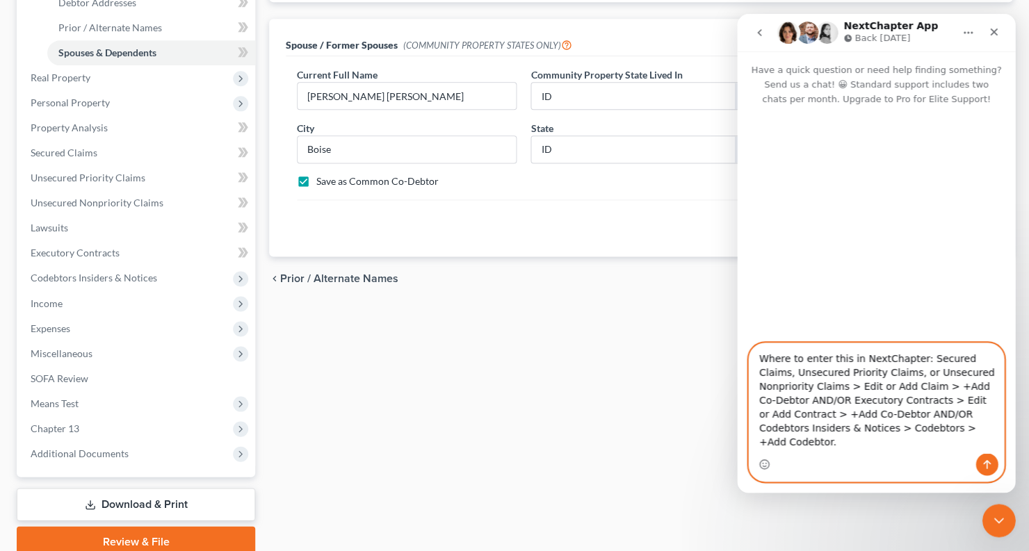
drag, startPoint x: 896, startPoint y: 404, endPoint x: 766, endPoint y: 332, distance: 148.5
click at [766, 332] on div "Have a quick question or need help finding something? Send us a chat! 😀 Standar…" at bounding box center [876, 272] width 278 height 442
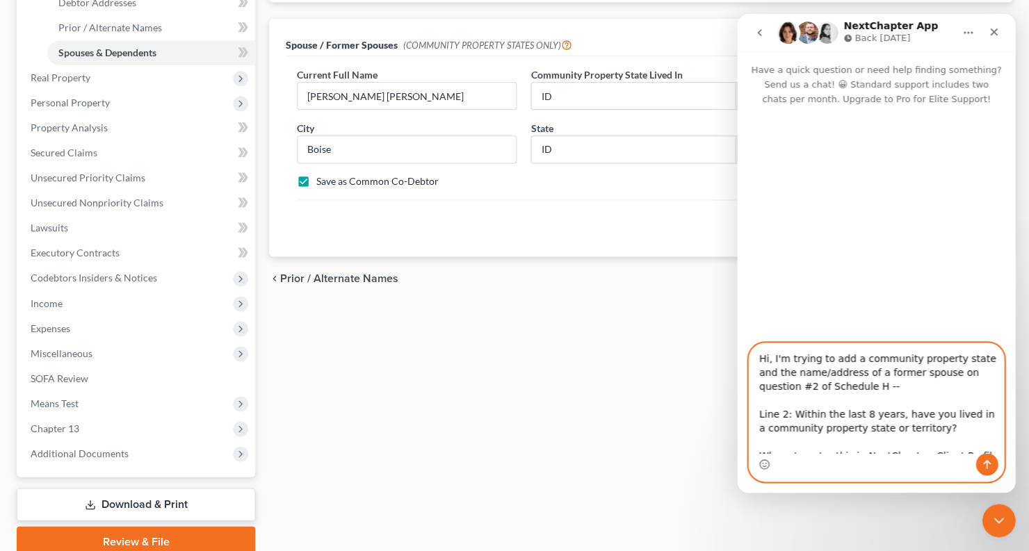
click at [757, 414] on textarea "Hi, I'm trying to add a community property state and the name/address of a form…" at bounding box center [876, 399] width 255 height 110
type textarea "Hi, I'm trying to add a community property state and the name/address of a form…"
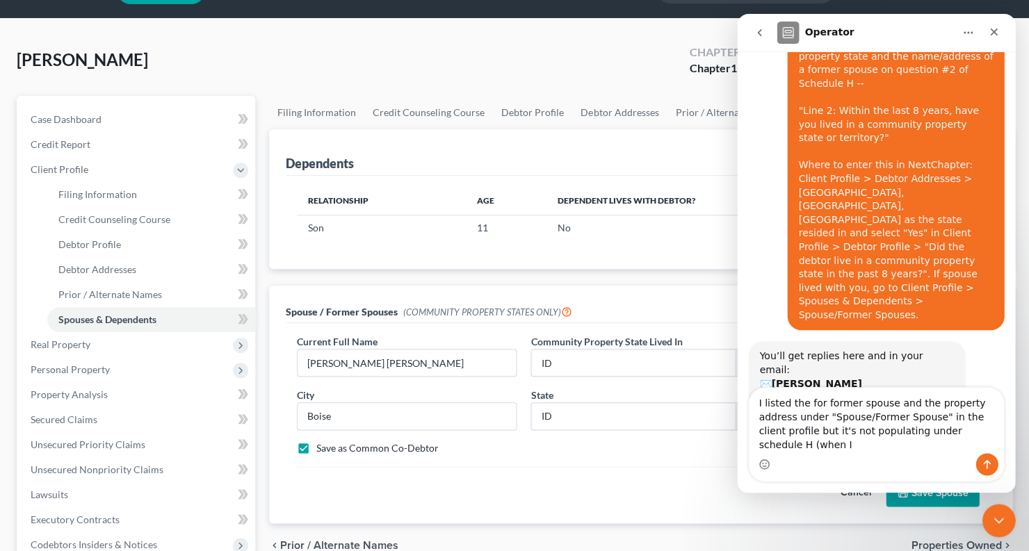
scroll to position [109, 0]
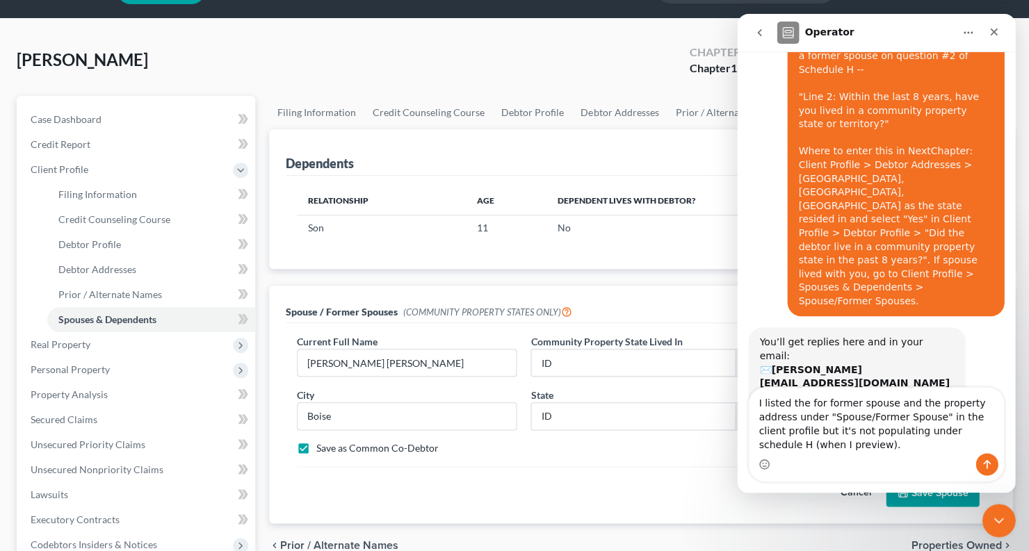
type textarea "I listed the for former spouse and the property address under "Spouse/Former Sp…"
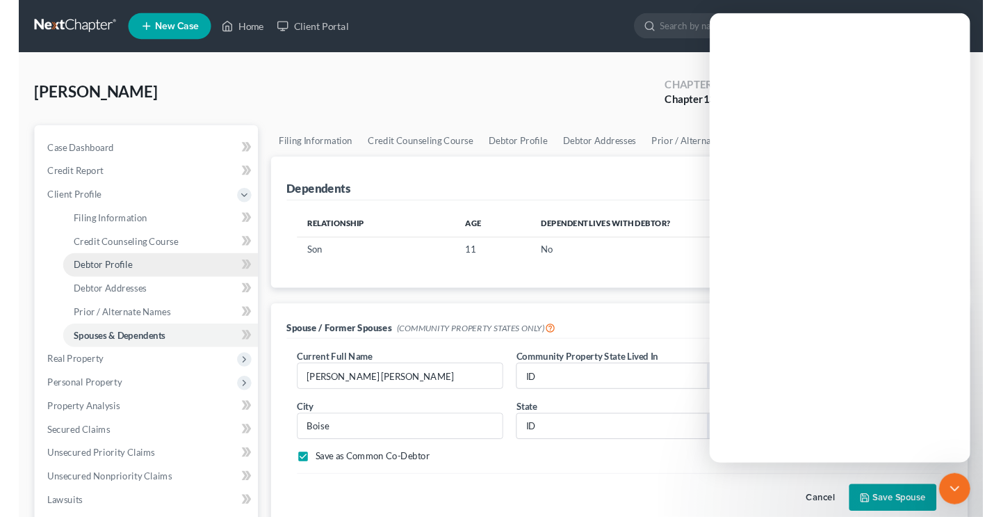
scroll to position [0, 0]
